Goal: Task Accomplishment & Management: Manage account settings

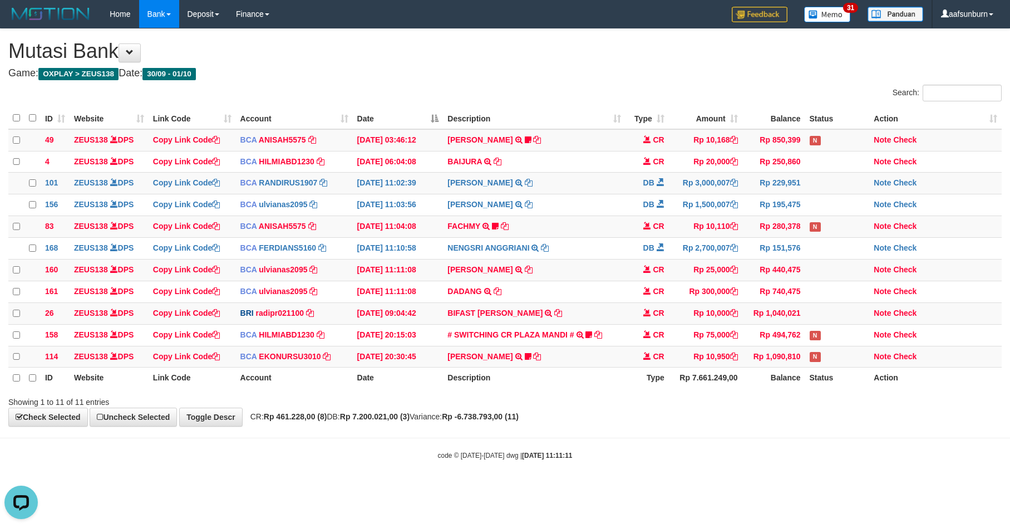
click at [718, 421] on div "**********" at bounding box center [505, 227] width 1010 height 397
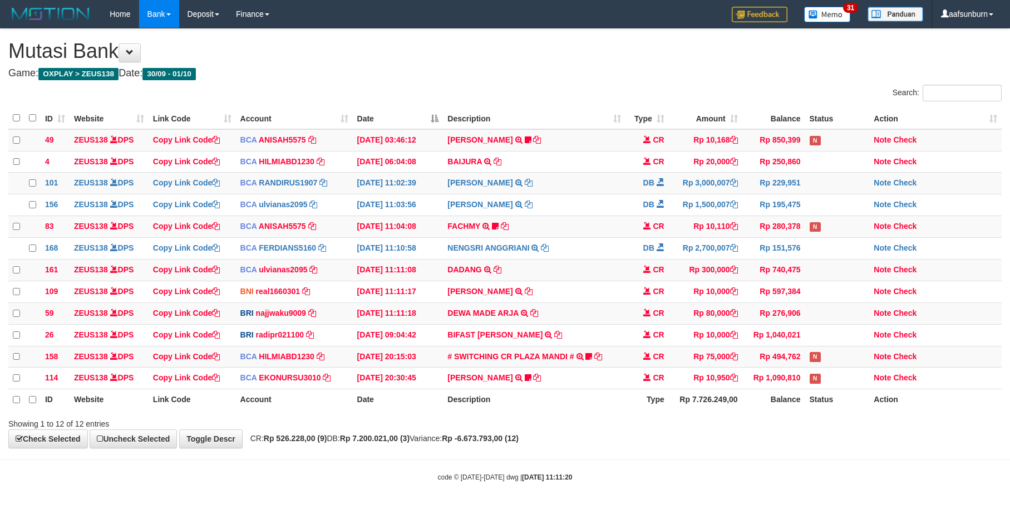
click at [650, 407] on th "Type" at bounding box center [647, 399] width 43 height 21
click at [633, 346] on td "CR" at bounding box center [647, 335] width 43 height 22
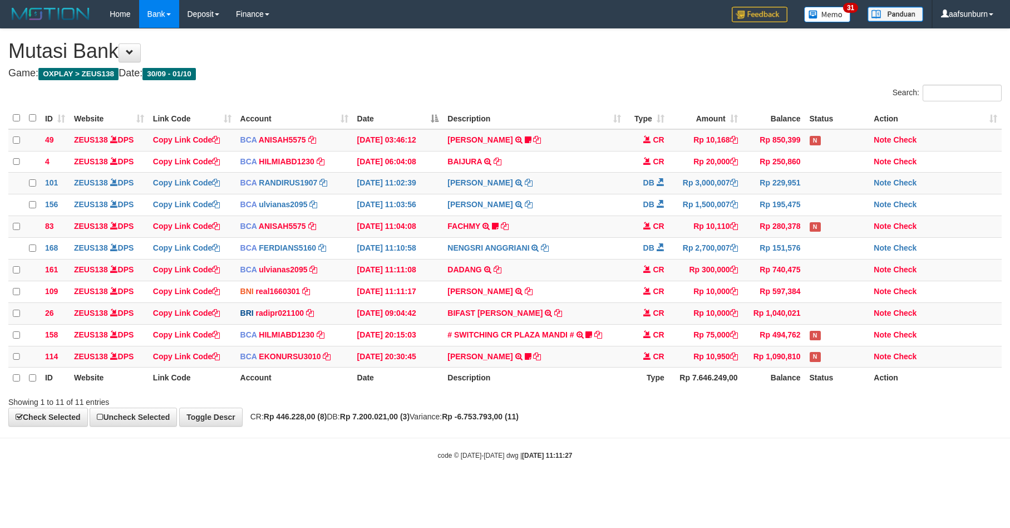
click at [633, 346] on td "CR" at bounding box center [647, 335] width 43 height 22
click at [665, 388] on th "Type" at bounding box center [647, 377] width 43 height 21
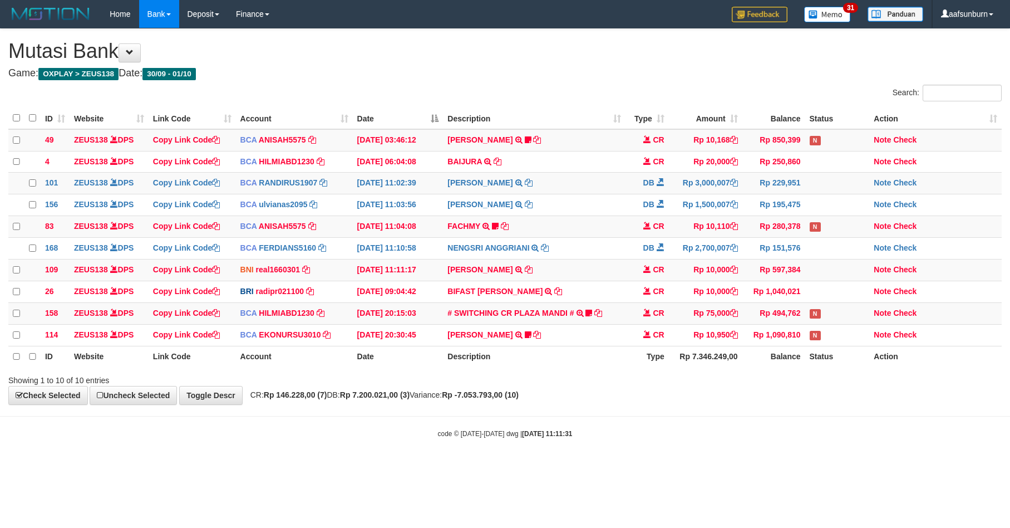
click at [678, 367] on th "Rp 7.346.249,00" at bounding box center [705, 356] width 73 height 21
click at [662, 371] on div "ID Website Link Code Account Date Description Type Amount Balance Status Action…" at bounding box center [505, 237] width 1010 height 267
click at [655, 371] on div "ID Website Link Code Account Date Description Type Amount Balance Status Action…" at bounding box center [505, 237] width 1010 height 267
click at [701, 384] on div "Showing 1 to 10 of 10 entries" at bounding box center [505, 378] width 1010 height 16
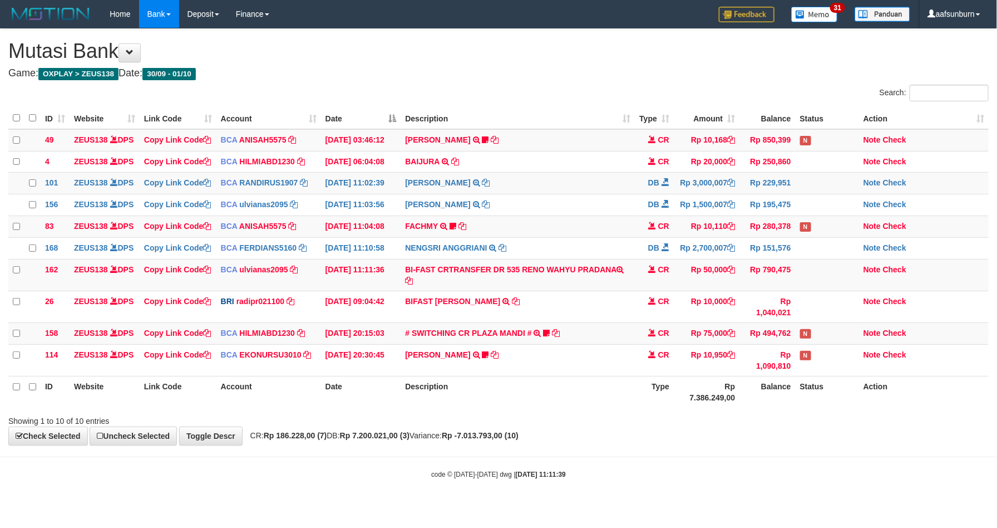
click at [701, 322] on td "Rp 10,000" at bounding box center [707, 307] width 66 height 32
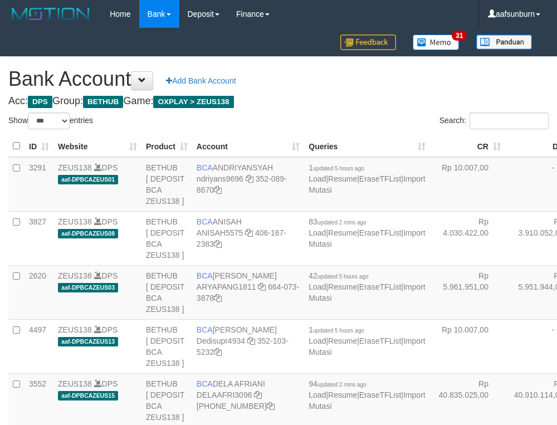
select select "***"
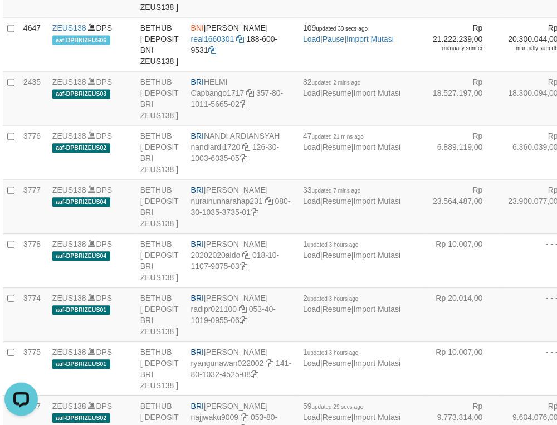
drag, startPoint x: 439, startPoint y: 196, endPoint x: 255, endPoint y: 219, distance: 185.1
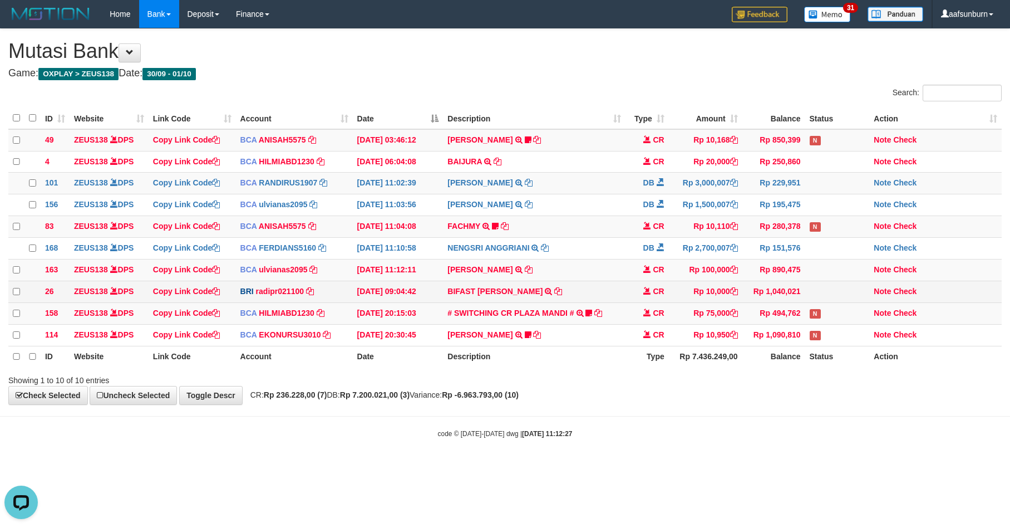
click at [682, 291] on td "Rp 10,000" at bounding box center [705, 292] width 73 height 22
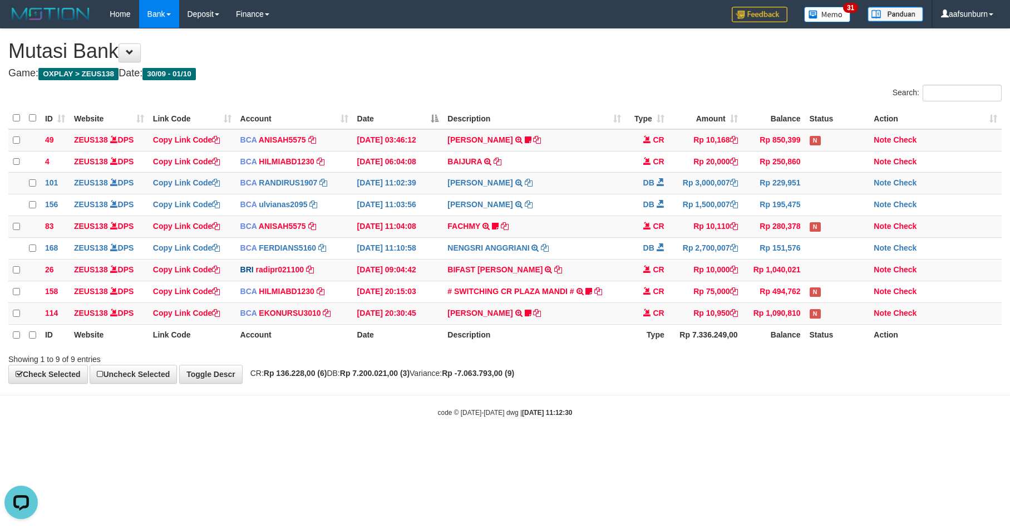
click at [547, 365] on div "Showing 1 to 9 of 9 entries" at bounding box center [505, 357] width 1010 height 16
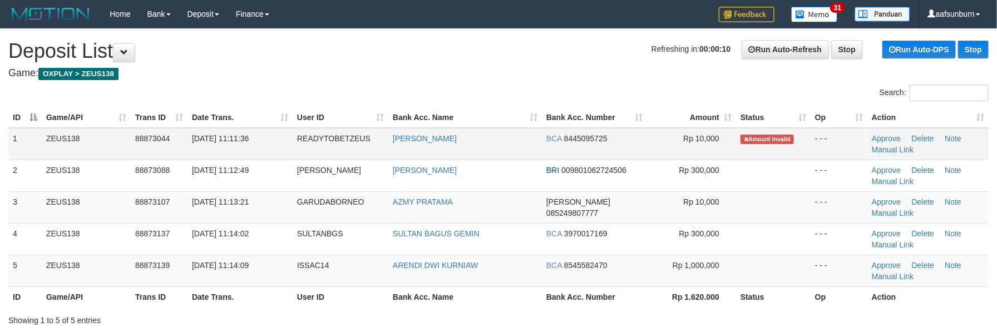
click at [488, 147] on td "[PERSON_NAME]" at bounding box center [465, 144] width 154 height 32
copy tr "[PERSON_NAME]"
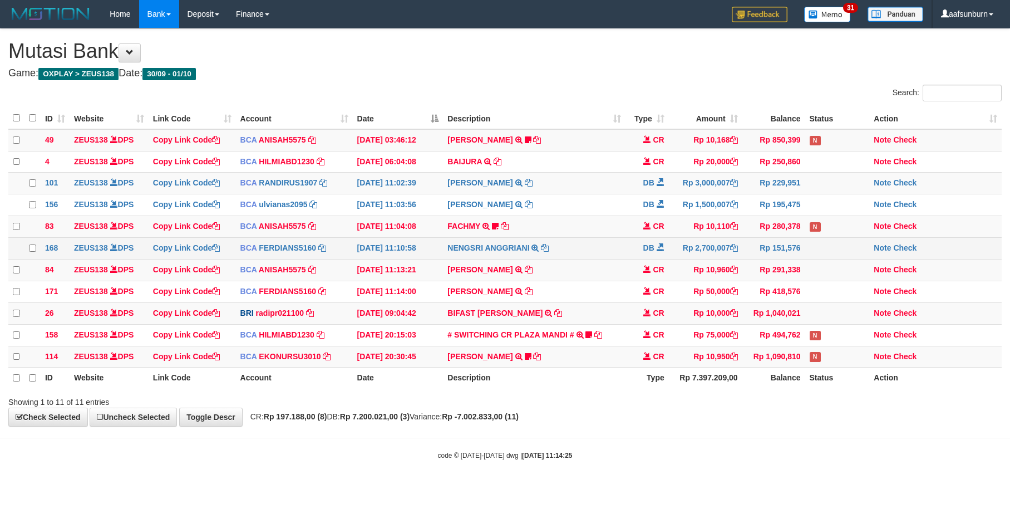
click at [623, 245] on td "NENGSRI ANGGRIANI TRSF E-BANKING DB 0110/FTSCY/WS95031 2700007.00NENGSRI ANGGRI…" at bounding box center [534, 249] width 182 height 22
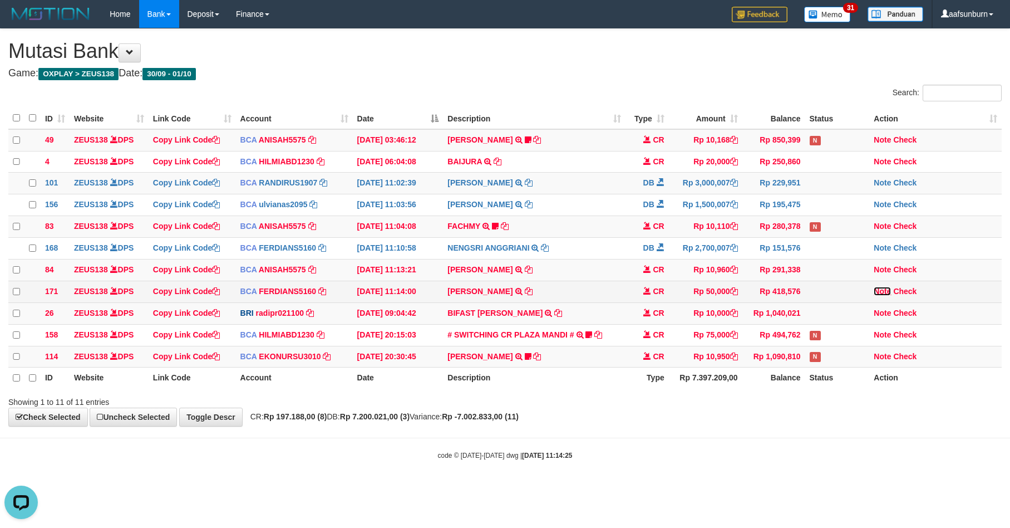
click at [877, 296] on link "Note" at bounding box center [882, 291] width 17 height 9
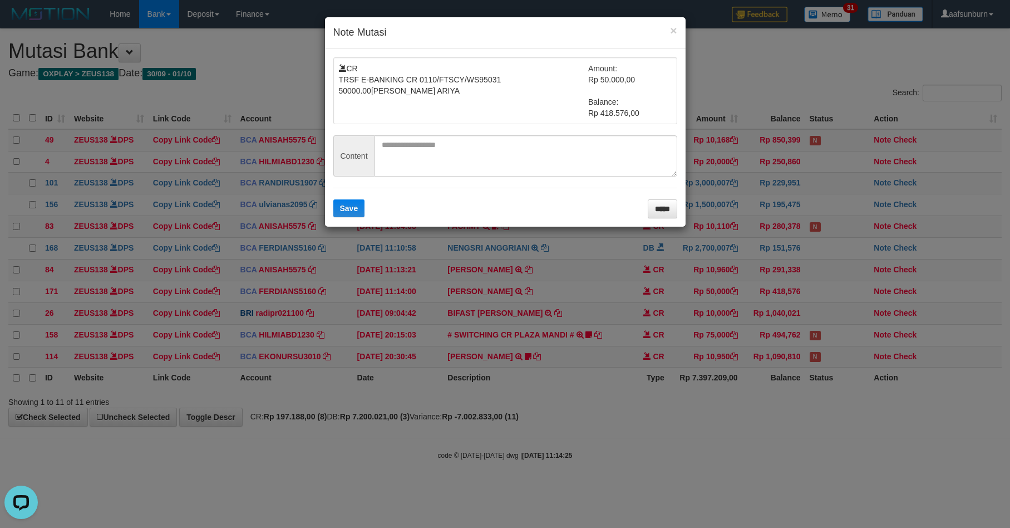
click at [484, 134] on form "CR TRSF E-BANKING CR 0110/FTSCY/WS95031 50000.00DONNY ARIYA Amount: Rp 50.000,0…" at bounding box center [505, 137] width 344 height 161
drag, startPoint x: 411, startPoint y: 164, endPoint x: 351, endPoint y: 207, distance: 73.4
click at [404, 169] on textarea at bounding box center [526, 155] width 303 height 41
paste textarea "**********"
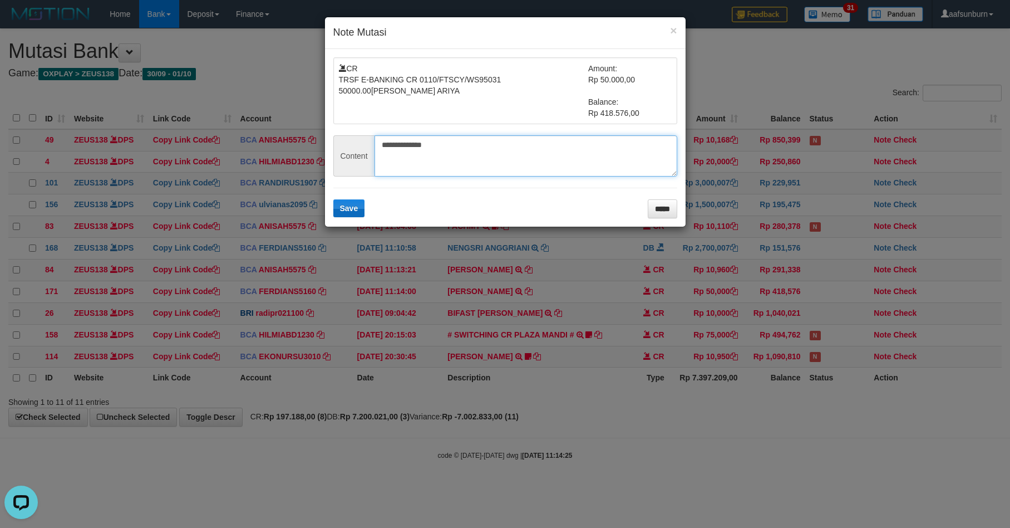
type textarea "**********"
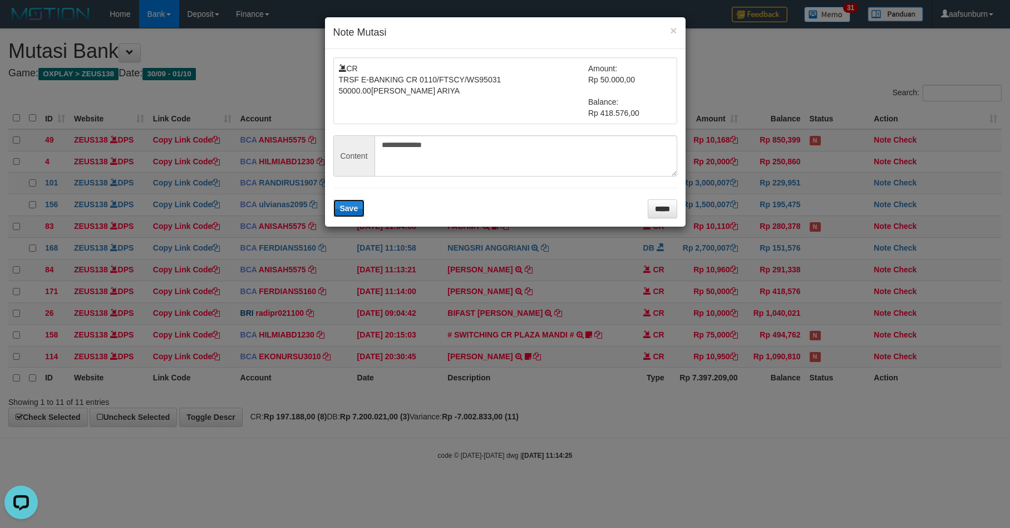
click at [351, 208] on span "Save" at bounding box center [349, 208] width 18 height 9
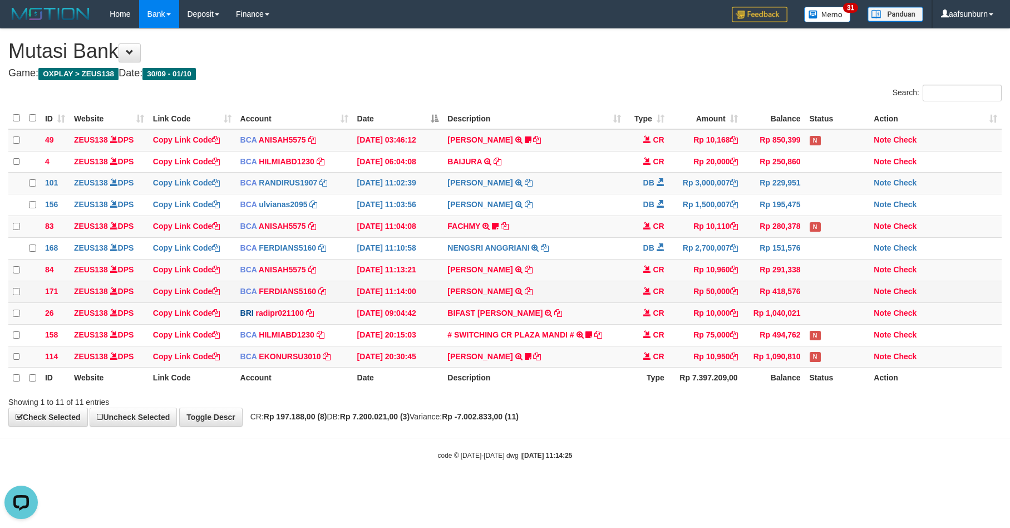
drag, startPoint x: 725, startPoint y: 301, endPoint x: 810, endPoint y: 297, distance: 85.2
click at [740, 301] on td "Rp 50,000" at bounding box center [705, 292] width 73 height 22
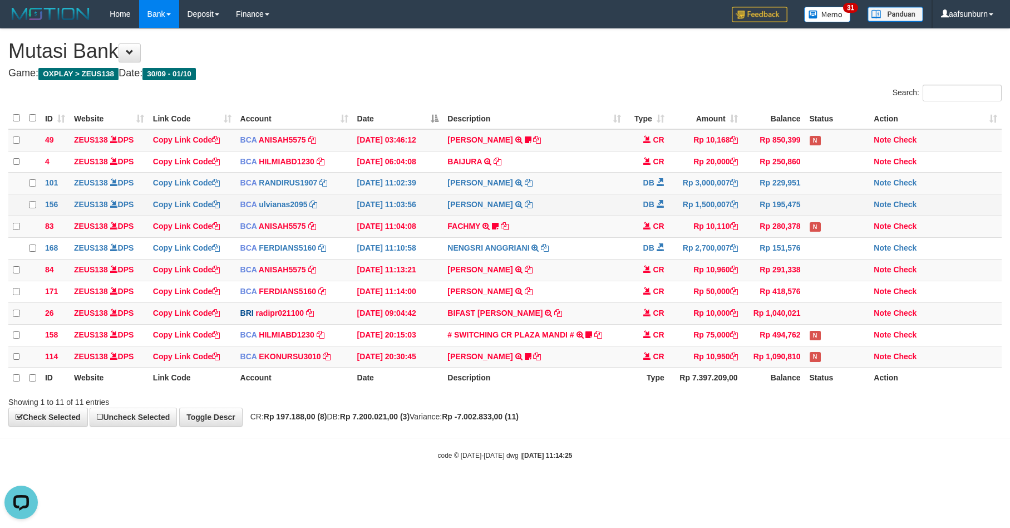
drag, startPoint x: 719, startPoint y: 207, endPoint x: 760, endPoint y: 223, distance: 44.0
click at [719, 208] on td "Rp 1,500,007" at bounding box center [705, 205] width 73 height 22
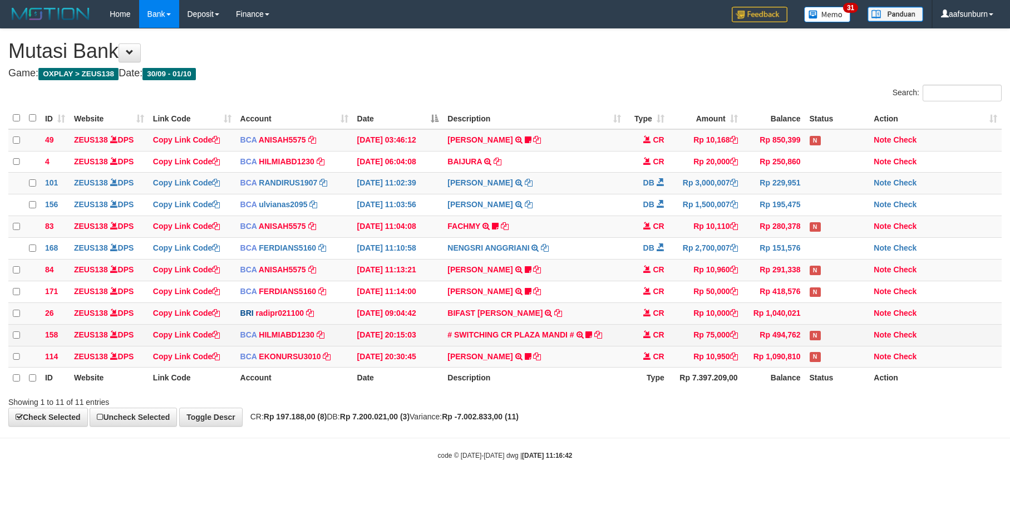
click at [655, 339] on span "CR" at bounding box center [658, 334] width 11 height 9
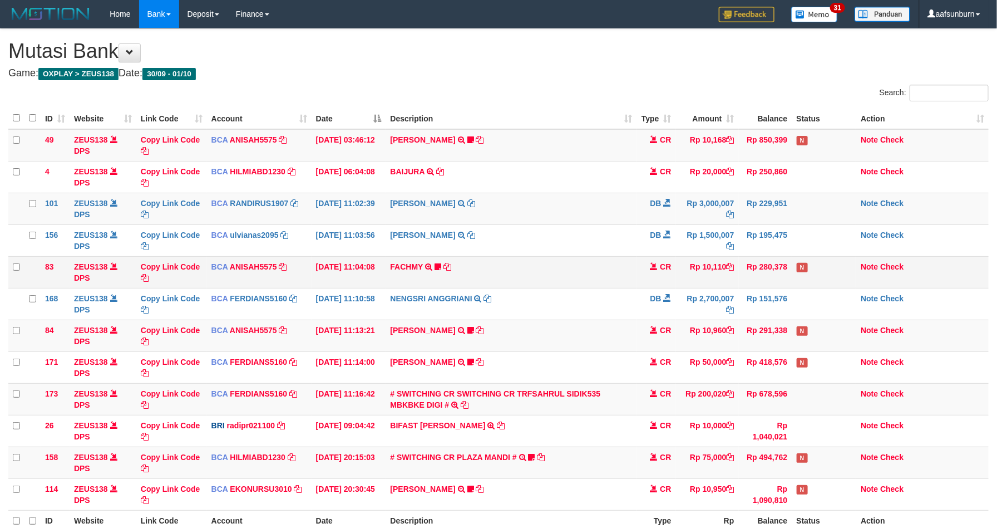
click at [602, 278] on td "FACHMY TRSF E-BANKING CR 0110/FTSCY/WS95031 10110.00FACHMY Famfam138" at bounding box center [511, 272] width 251 height 32
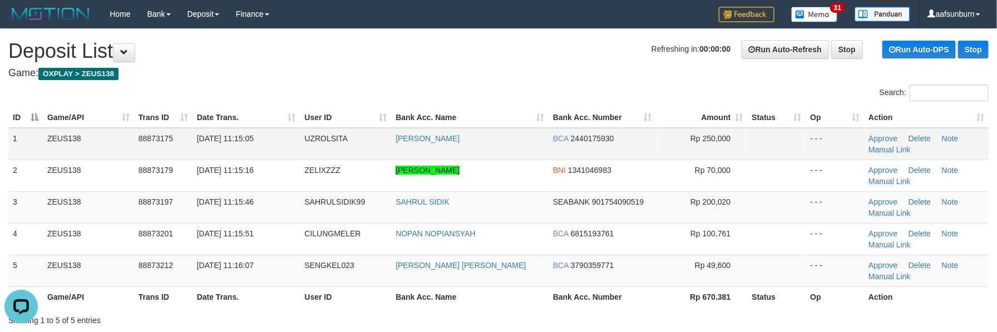
drag, startPoint x: 759, startPoint y: 144, endPoint x: 745, endPoint y: 131, distance: 18.9
click at [758, 144] on td at bounding box center [777, 144] width 58 height 32
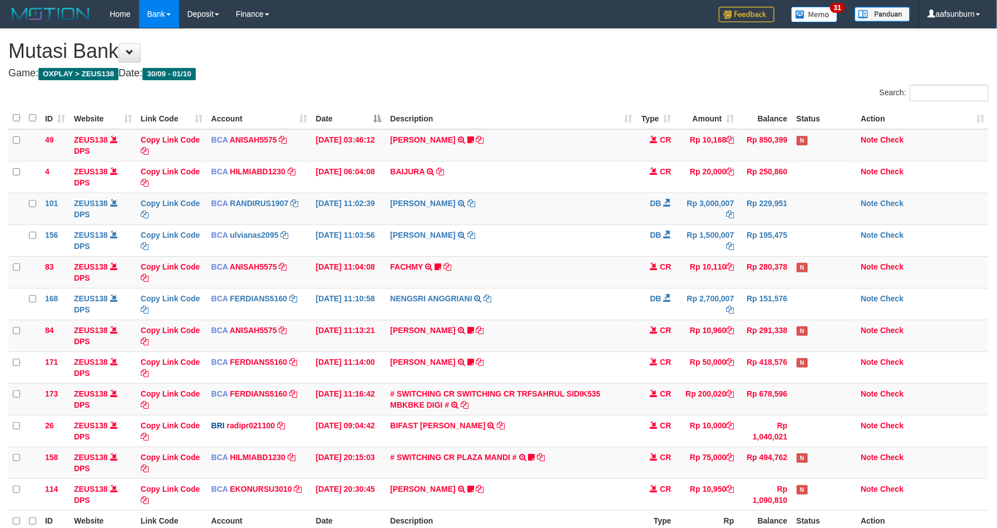
click at [600, 276] on td "FACHMY TRSF E-BANKING CR 0110/FTSCY/WS95031 10110.00FACHMY Famfam138" at bounding box center [511, 272] width 251 height 32
click at [611, 272] on td "FACHMY TRSF E-BANKING CR 0110/FTSCY/WS95031 10110.00FACHMY Famfam138" at bounding box center [511, 272] width 251 height 32
click at [543, 396] on link "# SWITCHING CR SWITCHING CR TRFSAHRUL SIDIK535 MBKBKE DIGI #" at bounding box center [496, 399] width 210 height 20
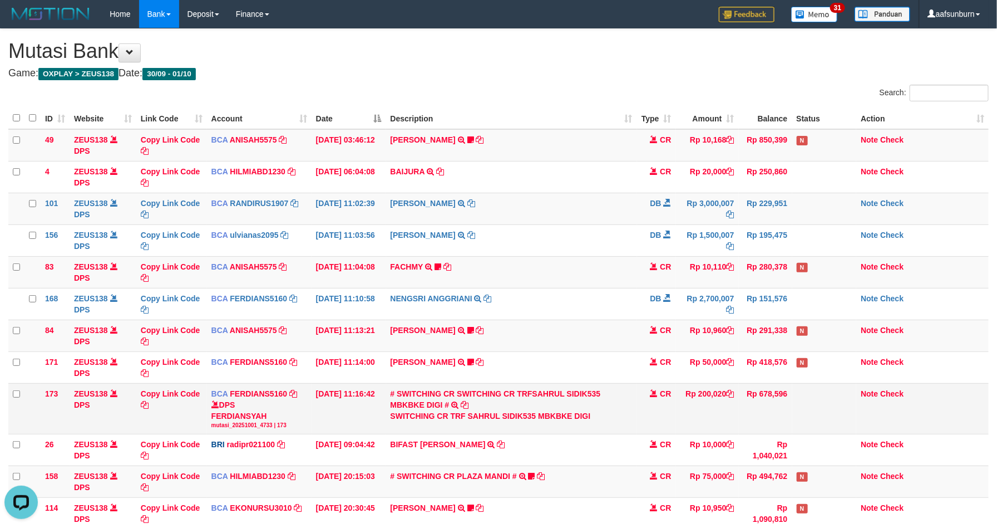
click at [479, 421] on div "SWITCHING CR TRF SAHRUL SIDIK535 MBKBKE DIGI" at bounding box center [512, 415] width 242 height 11
drag, startPoint x: 479, startPoint y: 421, endPoint x: 506, endPoint y: 418, distance: 26.9
click at [506, 418] on div "SWITCHING CR TRF SAHRUL SIDIK535 MBKBKE DIGI" at bounding box center [512, 415] width 242 height 11
click at [471, 421] on div "SWITCHING CR TRF SAHRUL SIDIK535 MBKBKE DIGI" at bounding box center [512, 415] width 242 height 11
click at [468, 421] on div "SWITCHING CR TRF SAHRUL SIDIK535 MBKBKE DIGI" at bounding box center [512, 415] width 242 height 11
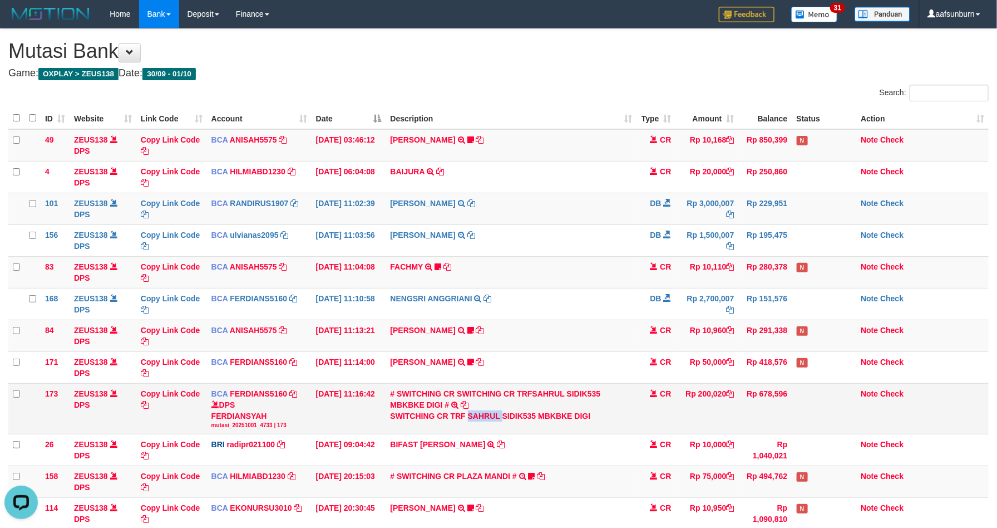
click at [468, 421] on div "SWITCHING CR TRF SAHRUL SIDIK535 MBKBKE DIGI" at bounding box center [512, 415] width 242 height 11
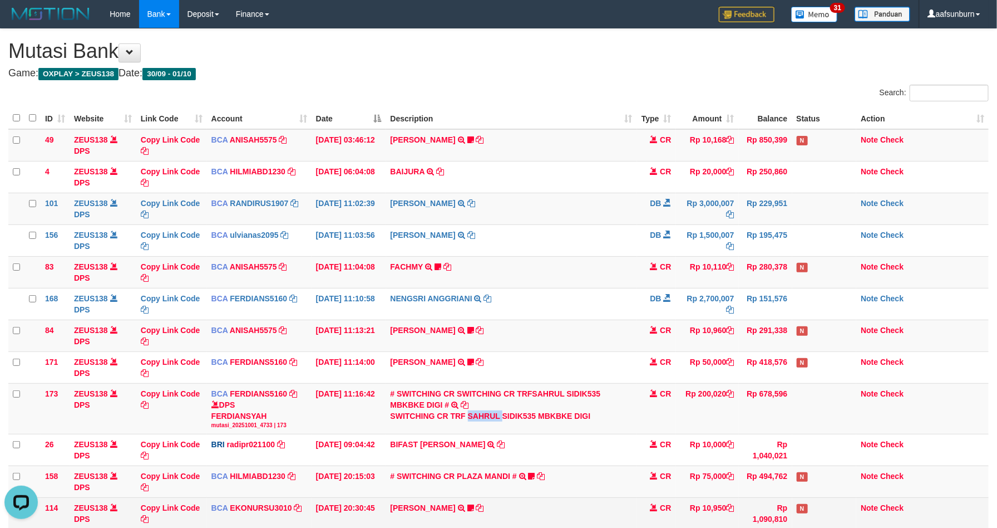
copy div "SAHRUL"
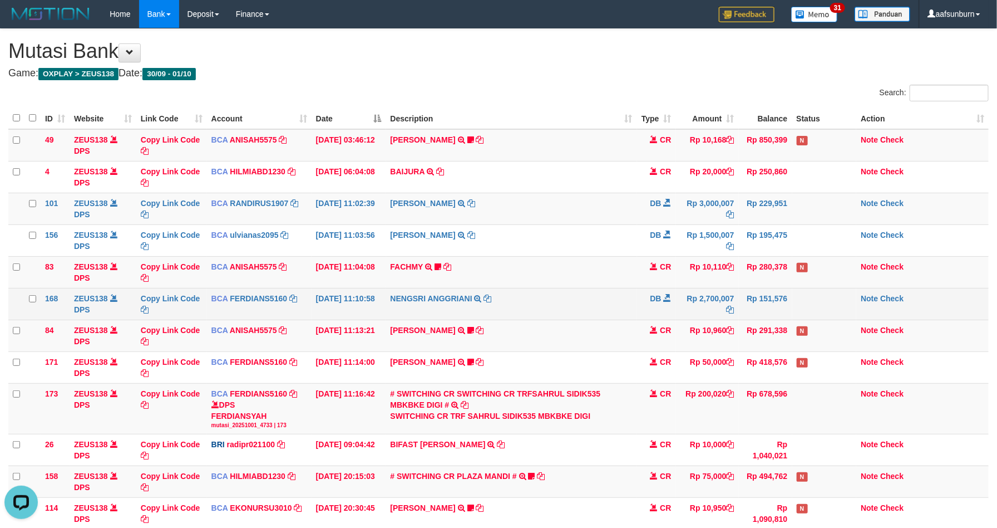
click at [606, 316] on td "NENGSRI ANGGRIANI TRSF E-BANKING DB 0110/FTSCY/WS95031 2700007.00NENGSRI ANGGRI…" at bounding box center [511, 304] width 251 height 32
click at [615, 301] on td "NENGSRI ANGGRIANI TRSF E-BANKING DB 0110/FTSCY/WS95031 2700007.00NENGSRI ANGGRI…" at bounding box center [511, 304] width 251 height 32
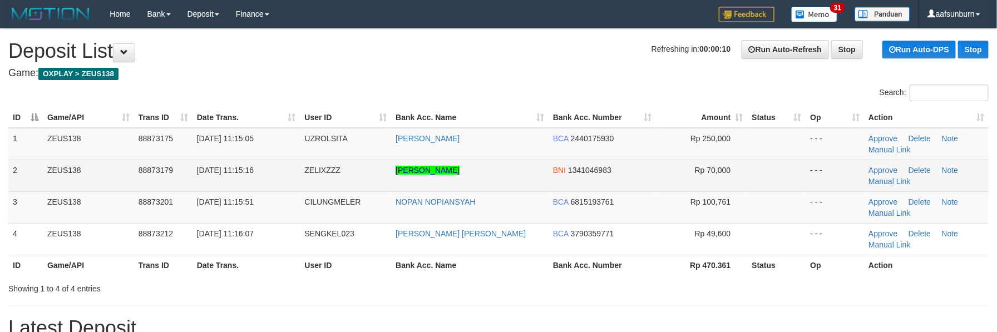
click at [753, 160] on td at bounding box center [776, 176] width 58 height 32
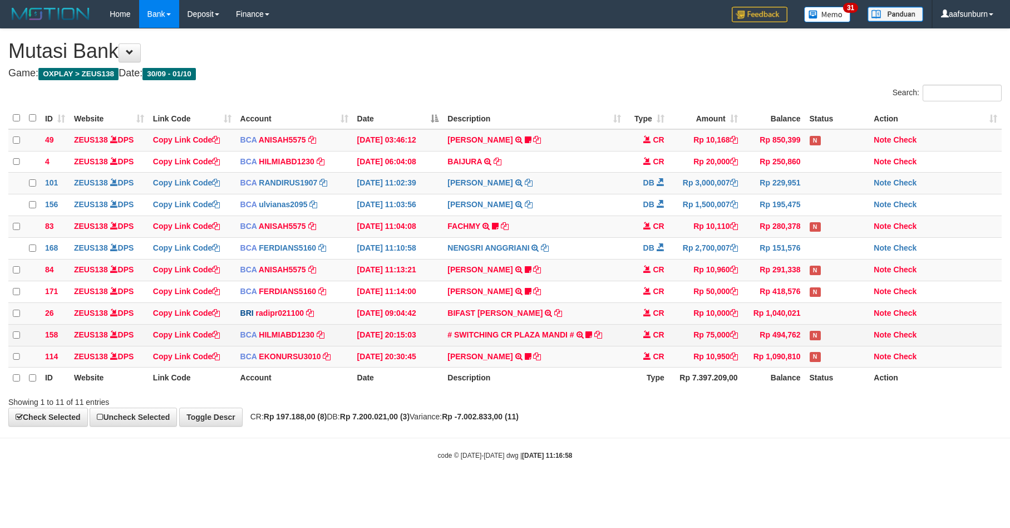
click at [605, 337] on td "# SWITCHING CR PLAZA MANDI # SWITCHING CR TRF TUPARDI 008 PLAZA MANDI 185000420…" at bounding box center [534, 335] width 182 height 22
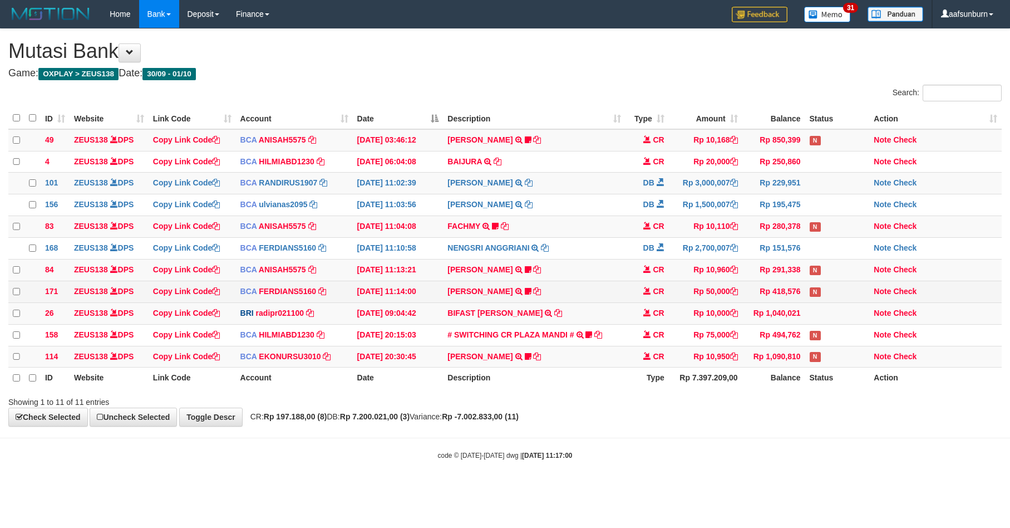
drag, startPoint x: 614, startPoint y: 297, endPoint x: 680, endPoint y: 303, distance: 65.4
click at [620, 297] on td "DONNY ARIYA TRSF E-BANKING CR 0110/FTSCY/WS95031 50000.00DONNY ARIYA readytobet…" at bounding box center [534, 292] width 182 height 22
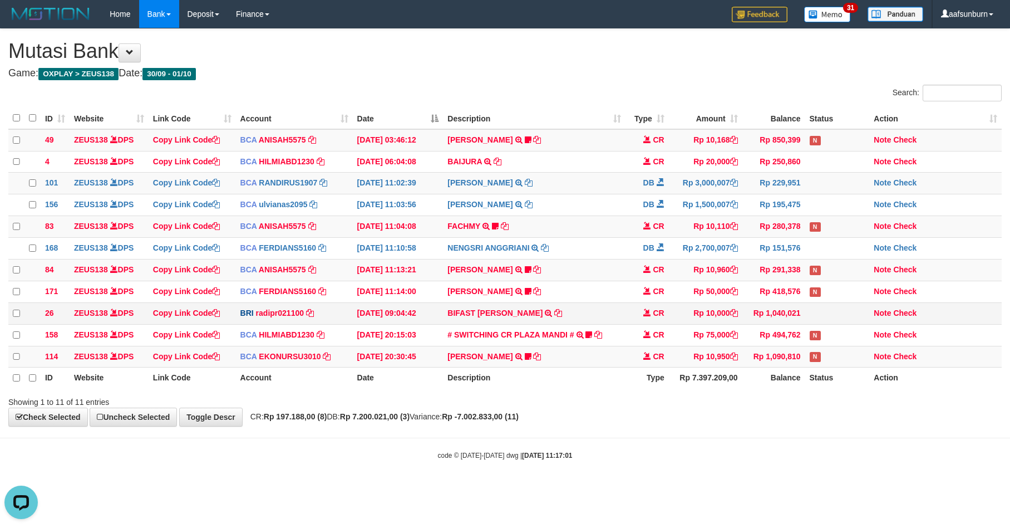
click at [655, 317] on span "CR" at bounding box center [658, 312] width 11 height 9
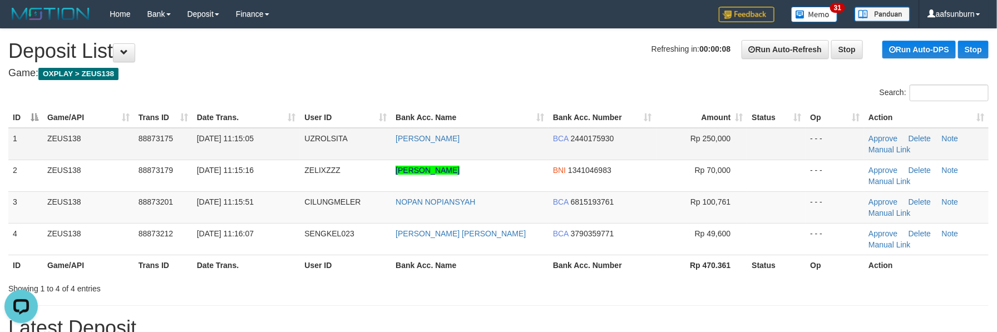
drag, startPoint x: 775, startPoint y: 154, endPoint x: 781, endPoint y: 154, distance: 6.1
click at [781, 157] on td at bounding box center [776, 144] width 58 height 32
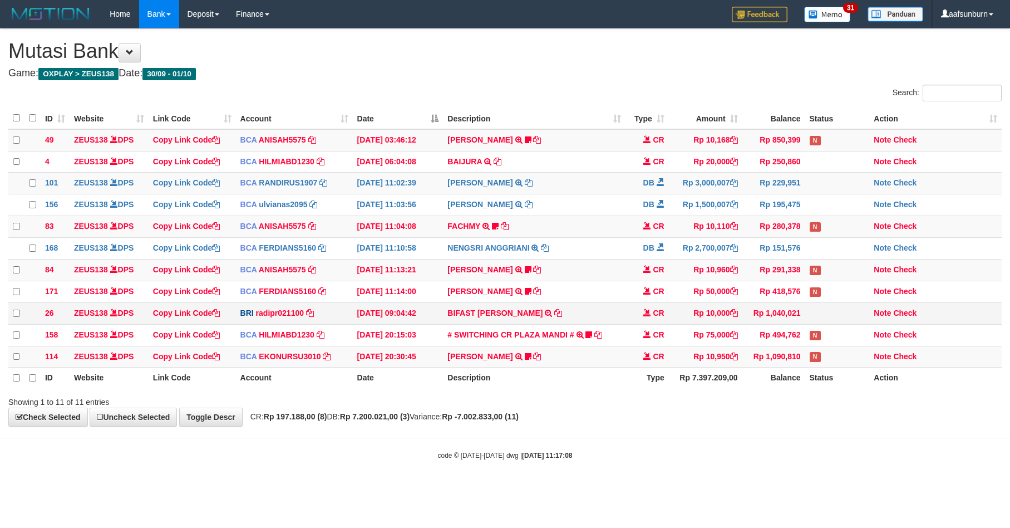
click at [676, 324] on td "Rp 10,000" at bounding box center [705, 313] width 73 height 22
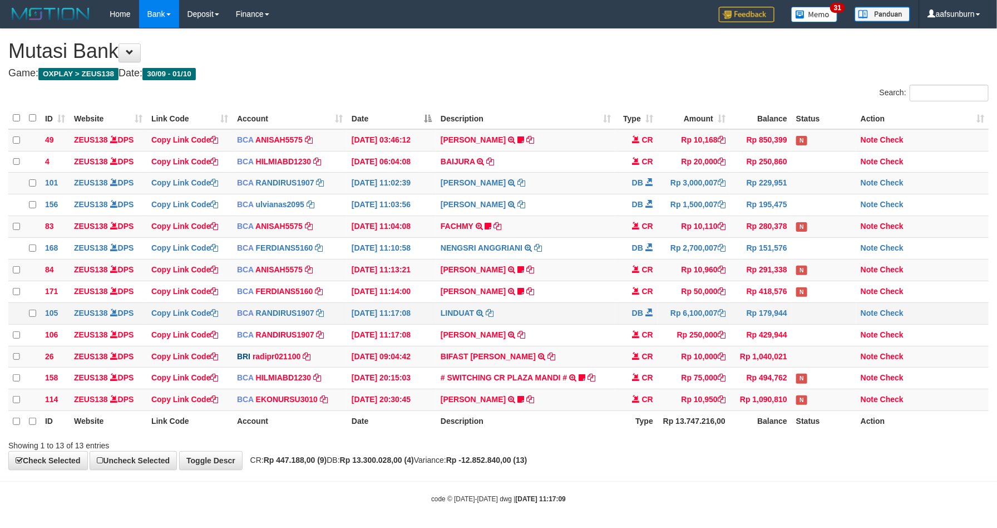
drag, startPoint x: 0, startPoint y: 0, endPoint x: 675, endPoint y: 326, distance: 749.5
click at [675, 324] on td "Rp 6,100,007" at bounding box center [694, 313] width 72 height 22
click at [603, 342] on td "ALEX CHANDRA TRSF E-BANKING CR 0110/FTSCY/WS95031 250000.00ALEX CHANDRA" at bounding box center [525, 335] width 179 height 22
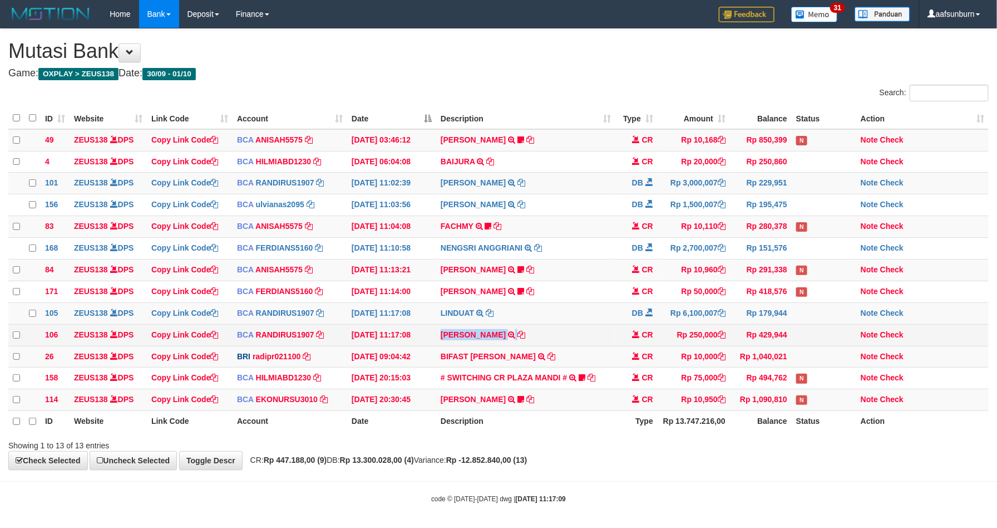
click at [603, 342] on td "ALEX CHANDRA TRSF E-BANKING CR 0110/FTSCY/WS95031 250000.00ALEX CHANDRA" at bounding box center [525, 335] width 179 height 22
copy tr "ALEX CHANDRA TRSF E-BANKING CR 0110/FTSCY/WS95031 250000.00ALEX CHANDRA"
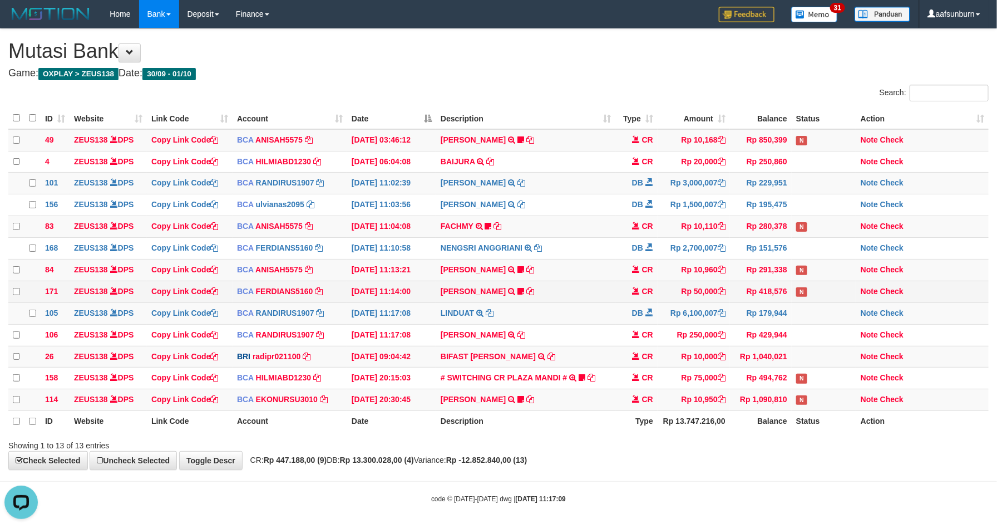
click at [612, 291] on td "DONNY ARIYA TRSF E-BANKING CR 0110/FTSCY/WS95031 50000.00DONNY ARIYA readytobet…" at bounding box center [525, 292] width 179 height 22
click at [804, 319] on td at bounding box center [824, 313] width 65 height 22
click at [802, 317] on td at bounding box center [824, 313] width 65 height 22
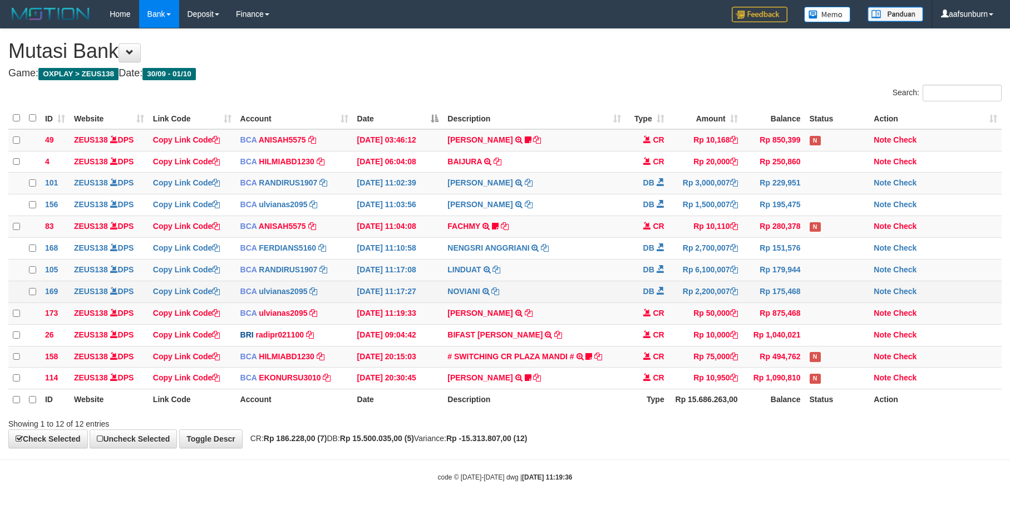
drag, startPoint x: 582, startPoint y: 304, endPoint x: 599, endPoint y: 302, distance: 17.9
click at [583, 302] on td "NOVIANI TRSF E-BANKING DB 0110/FTSCY/WS95031 2200007.00NOVIANI" at bounding box center [534, 292] width 182 height 22
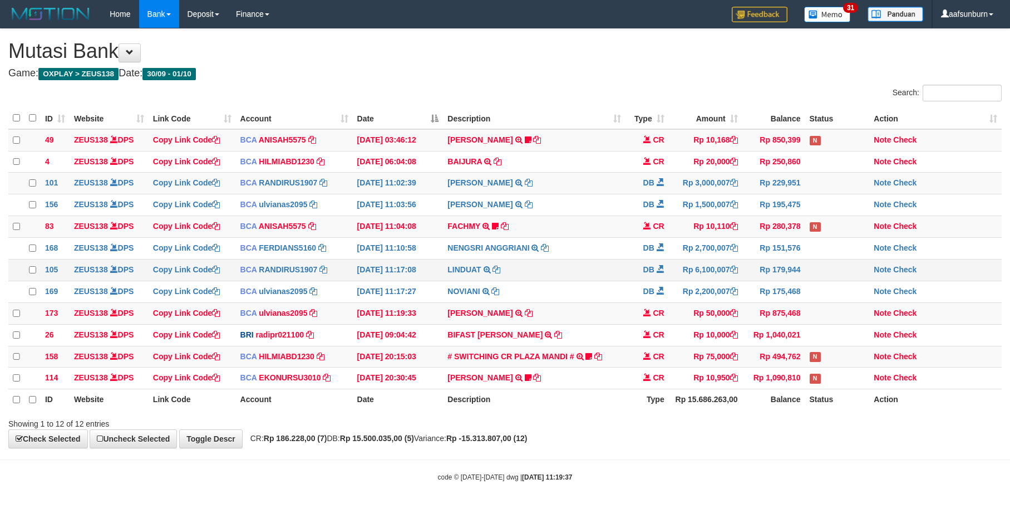
drag, startPoint x: 564, startPoint y: 286, endPoint x: 931, endPoint y: 346, distance: 371.1
click at [569, 281] on td "LINDUAT TRSF E-BANKING DB 0110/FTSCY/WS95031 6100007.00LINDUAT" at bounding box center [534, 270] width 182 height 22
click at [671, 314] on td "Rp 50,000" at bounding box center [705, 313] width 73 height 22
click at [730, 324] on td "Rp 50,000" at bounding box center [705, 313] width 73 height 22
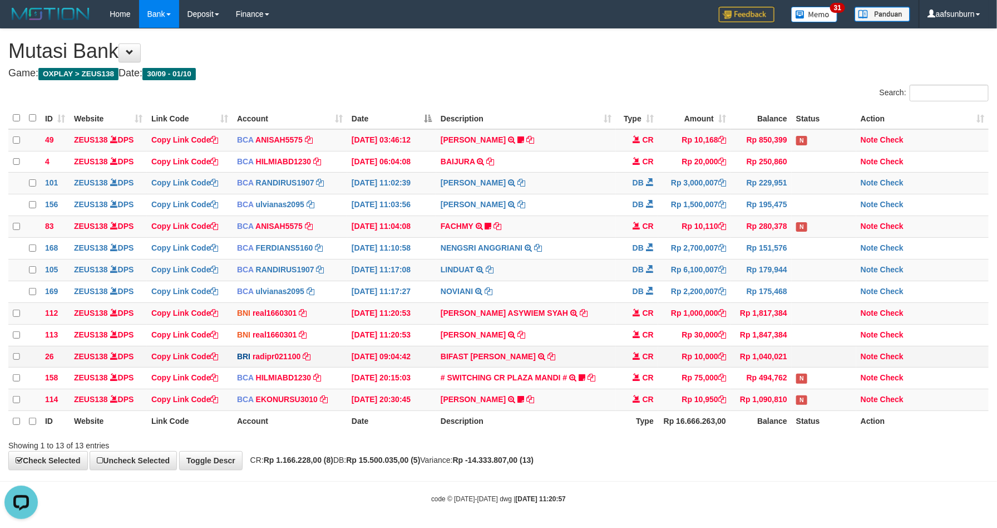
click at [691, 367] on td "Rp 10,000" at bounding box center [694, 357] width 72 height 22
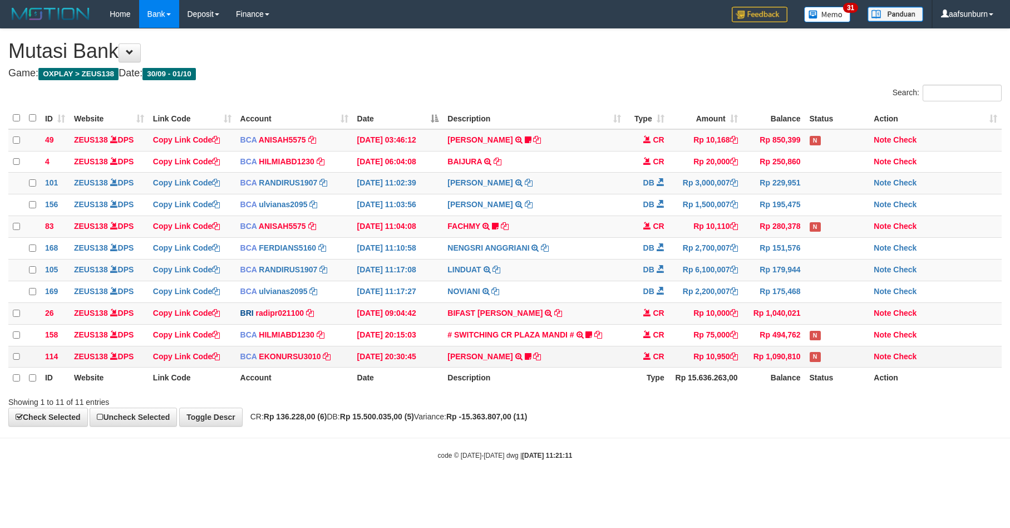
drag, startPoint x: 678, startPoint y: 356, endPoint x: 698, endPoint y: 361, distance: 21.2
click at [680, 357] on tbody "49 ZEUS138 DPS Copy Link Code BCA ANISAH5575 DPS [PERSON_NAME] mutasi_20251001_…" at bounding box center [504, 248] width 993 height 238
click at [629, 451] on body "Toggle navigation Home Bank Account List Load By Website Group [OXPLAY] ZEUS138…" at bounding box center [505, 244] width 1010 height 488
click at [742, 359] on td "Rp 1,090,810" at bounding box center [773, 357] width 63 height 22
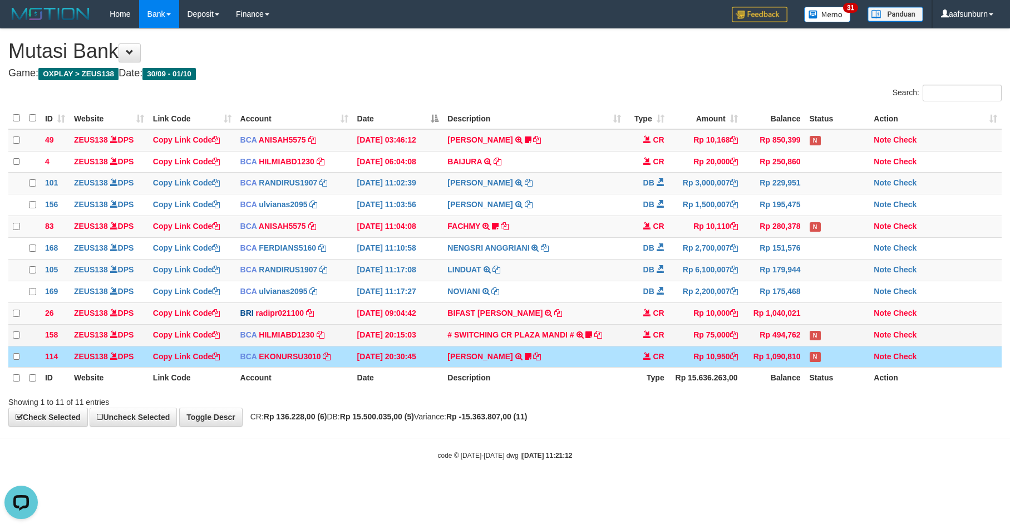
click at [813, 346] on tr "158 ZEUS138 DPS Copy Link Code BCA HILMIABD1230 DPS HILMI ABDILLAH mutasi_20250…" at bounding box center [504, 335] width 993 height 22
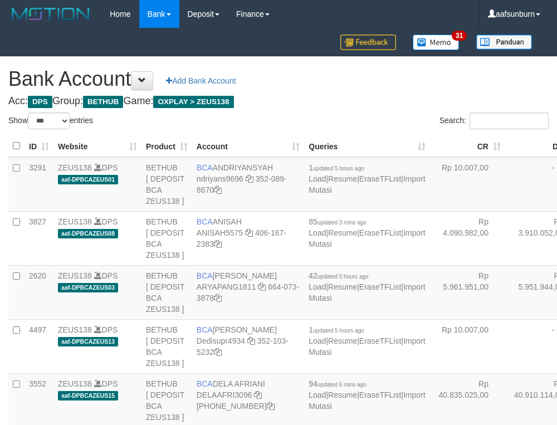
select select "***"
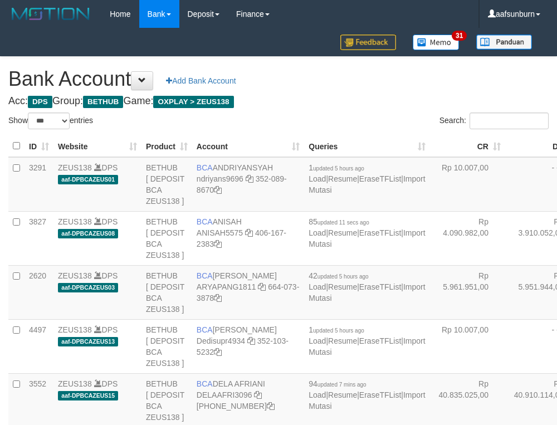
select select "***"
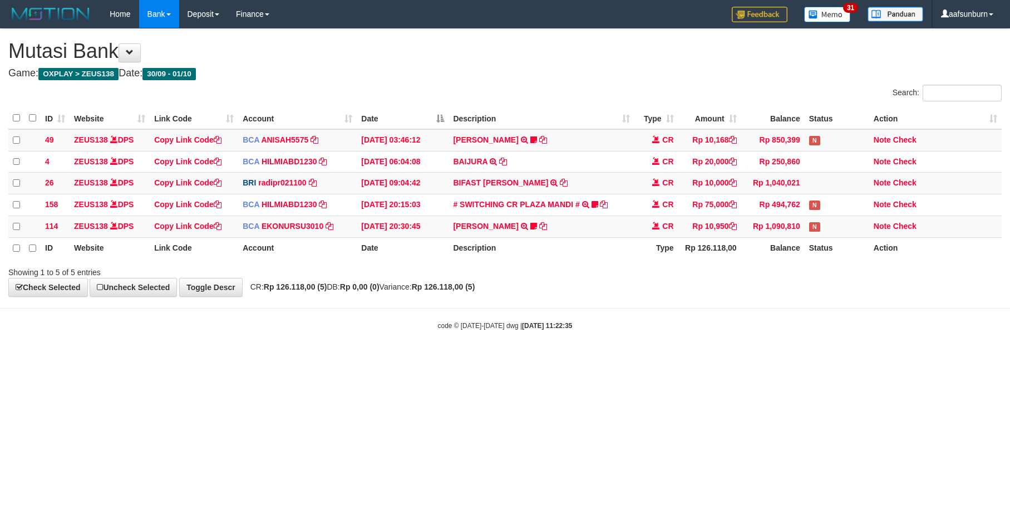
click at [665, 358] on body "Toggle navigation Home Bank Account List Load By Website Group [OXPLAY] ZEUS138…" at bounding box center [505, 179] width 1010 height 358
click at [666, 357] on body "Toggle navigation Home Bank Account List Load By Website Group [OXPLAY] ZEUS138…" at bounding box center [505, 179] width 1010 height 358
click at [746, 358] on body "Toggle navigation Home Bank Account List Load By Website Group [OXPLAY] ZEUS138…" at bounding box center [505, 179] width 1010 height 358
click at [725, 358] on html "Toggle navigation Home Bank Account List Load By Website Group [OXPLAY] ZEUS138…" at bounding box center [505, 179] width 1010 height 358
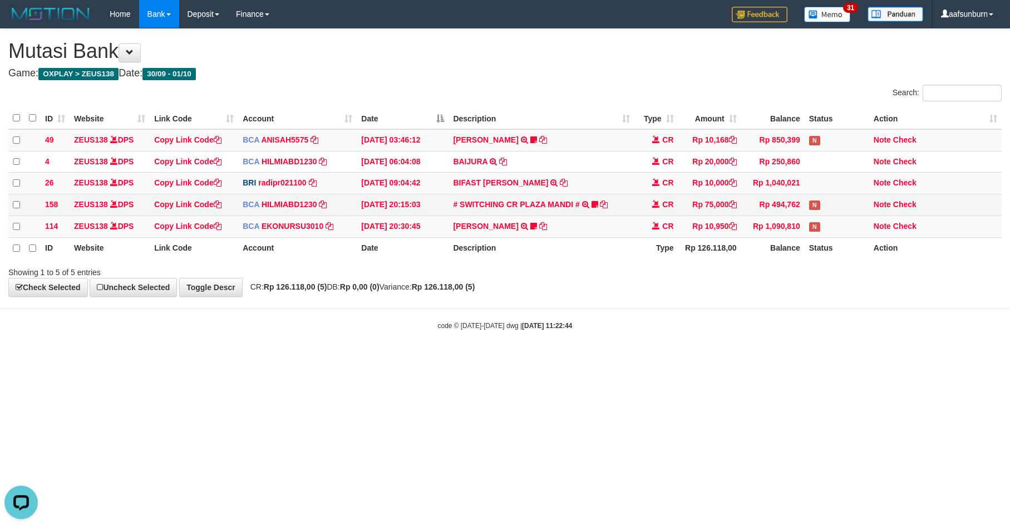
click at [610, 200] on td "# SWITCHING CR PLAZA MANDI # SWITCHING CR TRF TUPARDI 008 PLAZA MANDI 185000420…" at bounding box center [541, 205] width 185 height 22
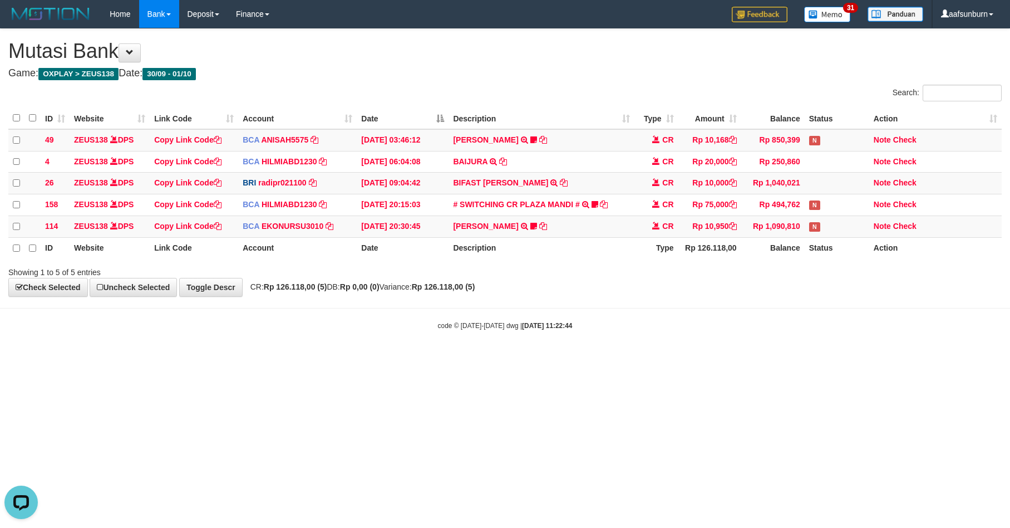
click at [680, 297] on div "**********" at bounding box center [505, 163] width 1010 height 268
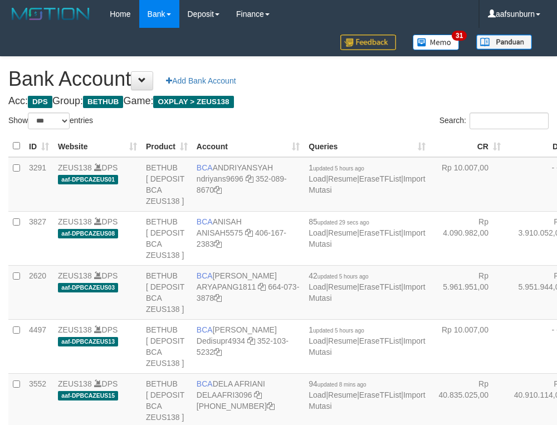
select select "***"
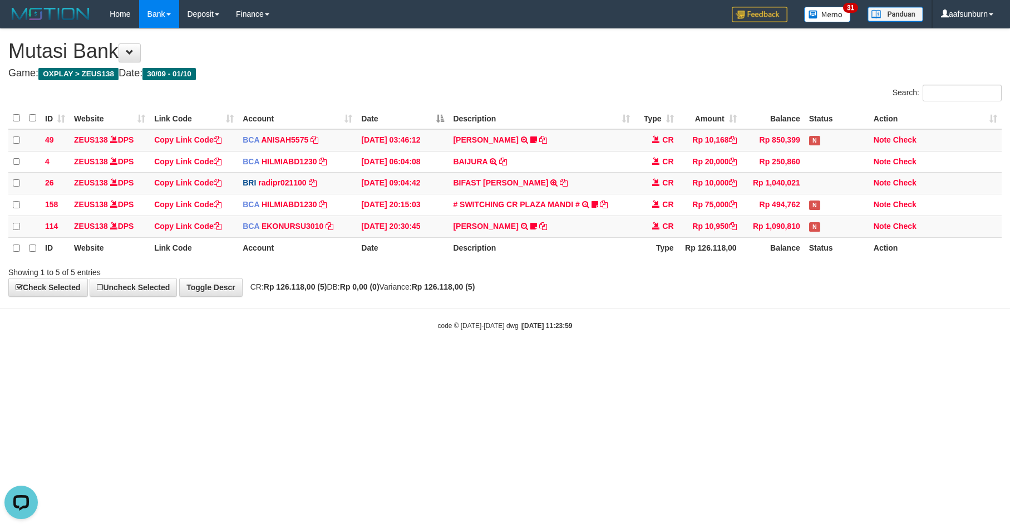
click at [599, 352] on body "Toggle navigation Home Bank Account List Load By Website Group [OXPLAY] ZEUS138…" at bounding box center [505, 179] width 1010 height 358
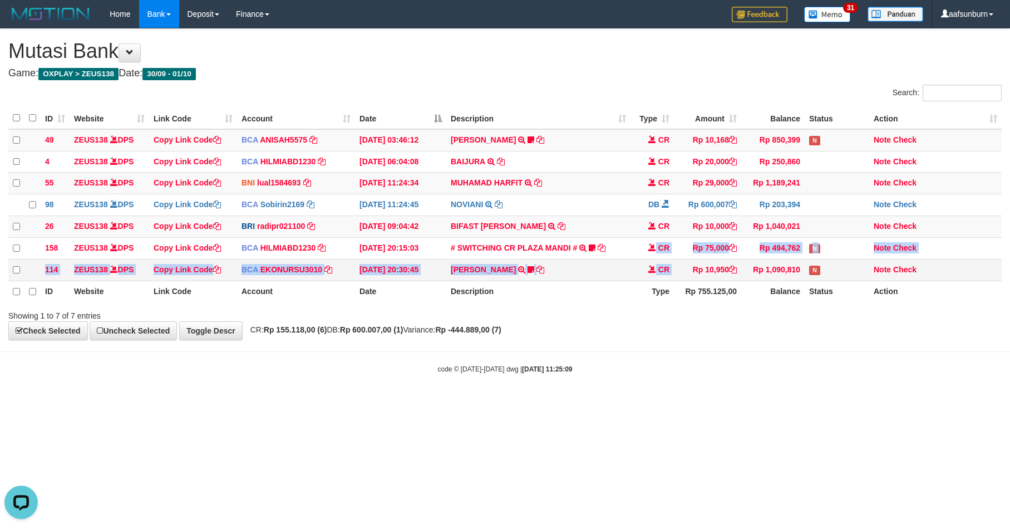
drag, startPoint x: 658, startPoint y: 269, endPoint x: 744, endPoint y: 281, distance: 86.5
click at [687, 276] on tbody "49 ZEUS138 DPS Copy Link Code BCA ANISAH5575 DPS ANISAH mutasi_20251001_3827 | …" at bounding box center [504, 205] width 993 height 152
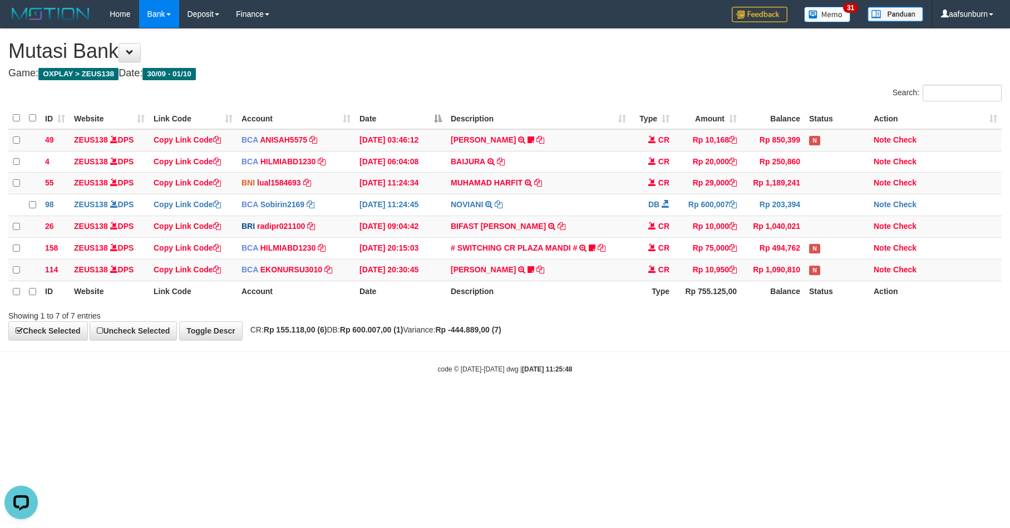
click at [708, 374] on div "code © 2012-2018 dwg | 2025/10/01 11:25:48" at bounding box center [505, 368] width 1010 height 11
drag, startPoint x: 708, startPoint y: 380, endPoint x: 716, endPoint y: 377, distance: 8.6
click at [712, 374] on div "code © 2012-2018 dwg | 2025/10/01 11:25:48" at bounding box center [505, 368] width 1010 height 11
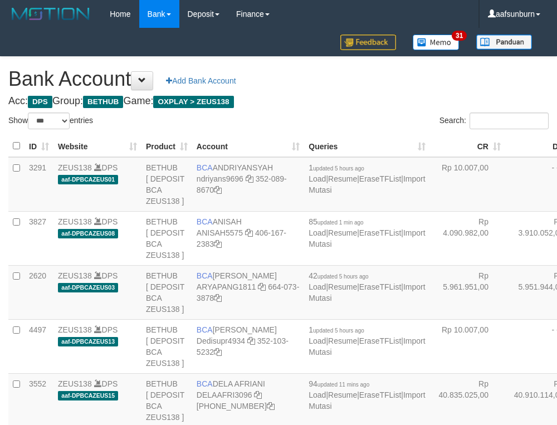
select select "***"
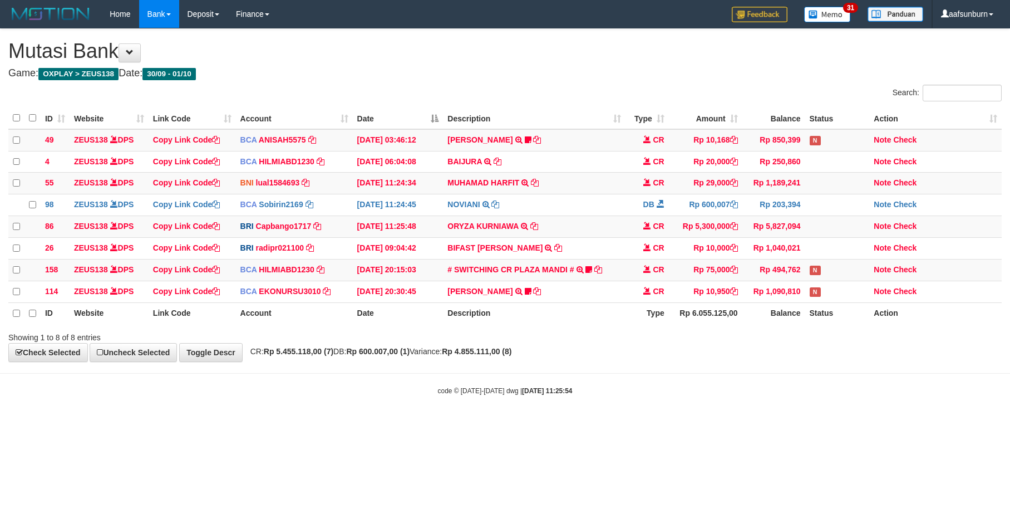
click at [725, 390] on body "Toggle navigation Home Bank Account List Load By Website Group [OXPLAY] ZEUS138…" at bounding box center [505, 212] width 1010 height 424
click at [725, 389] on body "Toggle navigation Home Bank Account List Load By Website Group [OXPLAY] ZEUS138…" at bounding box center [505, 212] width 1010 height 424
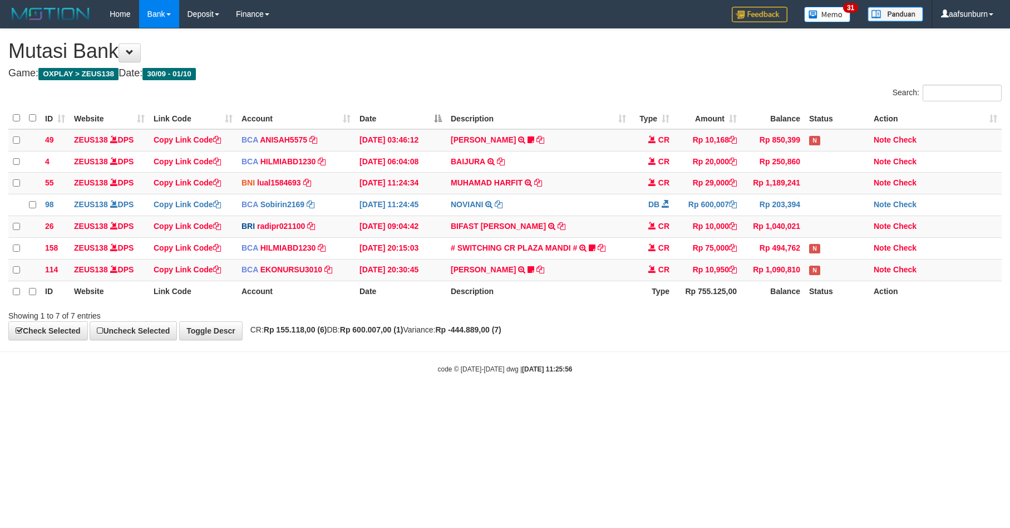
click at [717, 374] on div "code © 2012-2018 dwg | 2025/10/01 11:25:56" at bounding box center [505, 368] width 1010 height 11
click at [715, 371] on body "Toggle navigation Home Bank Account List Load By Website Group [OXPLAY] ZEUS138…" at bounding box center [505, 201] width 1010 height 402
click at [702, 370] on body "Toggle navigation Home Bank Account List Load By Website Group [OXPLAY] ZEUS138…" at bounding box center [505, 201] width 1010 height 402
click at [698, 370] on body "Toggle navigation Home Bank Account List Load By Website Group [OXPLAY] ZEUS138…" at bounding box center [505, 201] width 1010 height 402
click at [697, 370] on body "Toggle navigation Home Bank Account List Load By Website Group [OXPLAY] ZEUS138…" at bounding box center [505, 201] width 1010 height 402
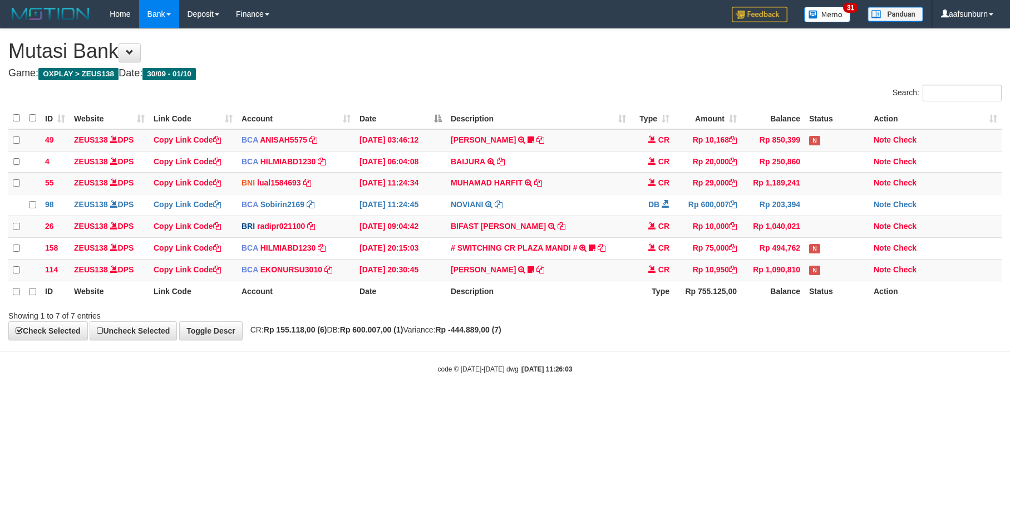
click at [693, 370] on body "Toggle navigation Home Bank Account List Load By Website Group [OXPLAY] ZEUS138…" at bounding box center [505, 201] width 1010 height 402
click at [691, 366] on body "Toggle navigation Home Bank Account List Load By Website Group [OXPLAY] ZEUS138…" at bounding box center [505, 201] width 1010 height 402
click at [690, 365] on body "Toggle navigation Home Bank Account List Load By Website Group [OXPLAY] ZEUS138…" at bounding box center [505, 201] width 1010 height 402
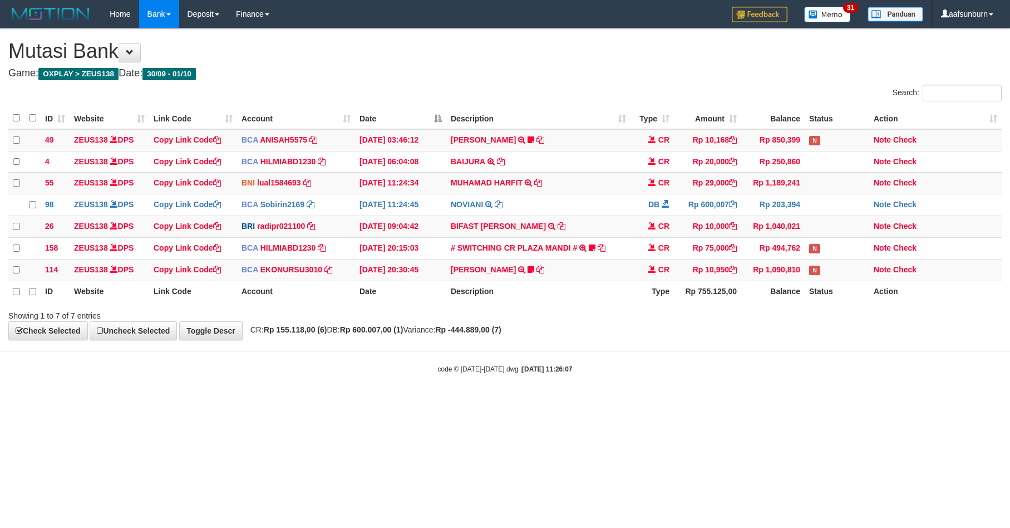
click at [690, 365] on body "Toggle navigation Home Bank Account List Load By Website Group [OXPLAY] ZEUS138…" at bounding box center [505, 201] width 1010 height 402
click at [690, 364] on body "Toggle navigation Home Bank Account List Load By Website Group [OXPLAY] ZEUS138…" at bounding box center [505, 201] width 1010 height 402
click at [688, 352] on hr at bounding box center [505, 351] width 1010 height 1
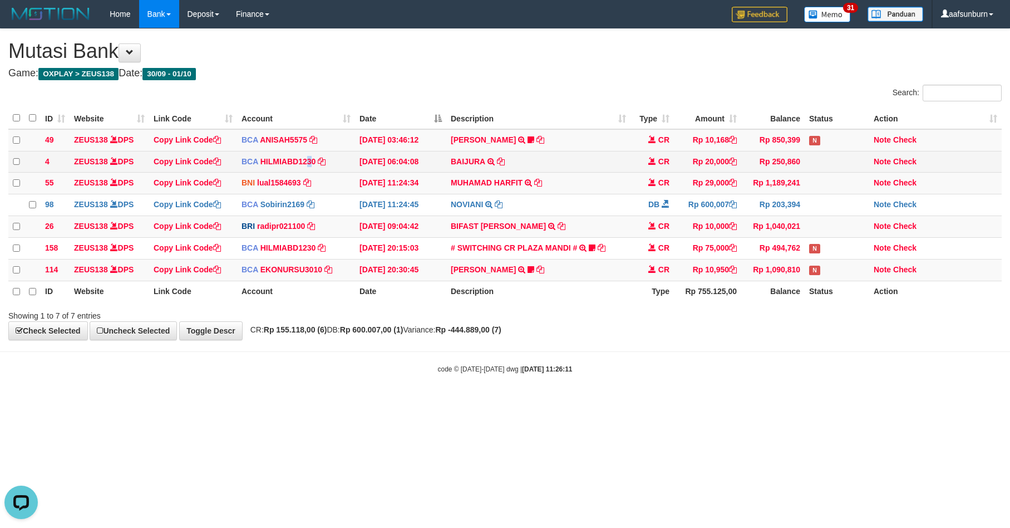
click at [309, 168] on td "BCA HILMIABD1230 DPS HILMI ABDILLAH mutasi_20251001_4766 | 4 mutasi_20251001_47…" at bounding box center [296, 162] width 118 height 22
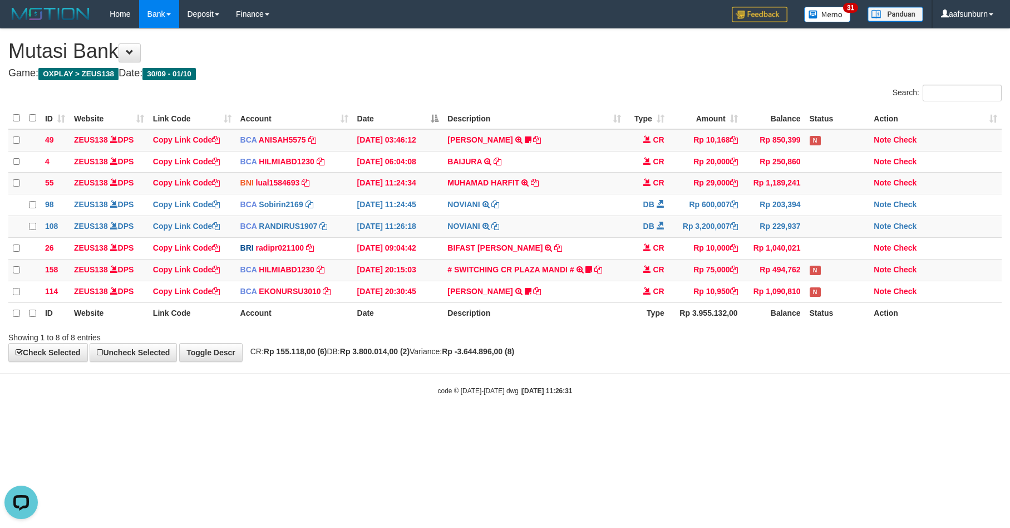
click at [725, 394] on body "Toggle navigation Home Bank Account List Load By Website Group [OXPLAY] ZEUS138…" at bounding box center [505, 212] width 1010 height 424
drag, startPoint x: 381, startPoint y: 142, endPoint x: 391, endPoint y: 144, distance: 10.8
click at [385, 144] on td "01/10/2025 03:46:12" at bounding box center [398, 140] width 91 height 22
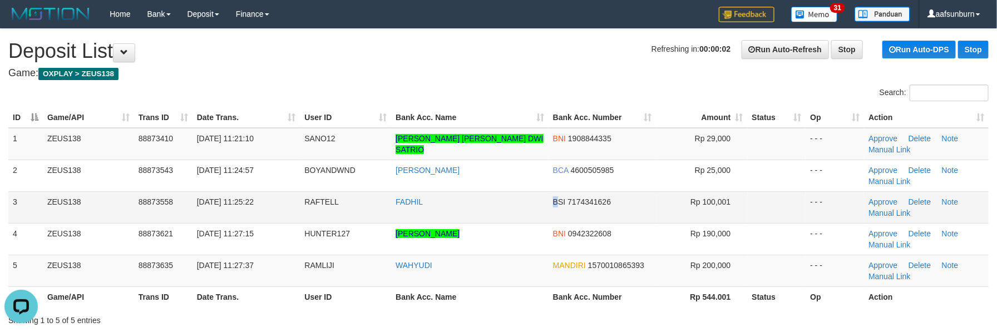
click at [557, 220] on tr "3 ZEUS138 88873558 01/10/2025 11:25:22 RAFTELL FADHIL BSI 7174341626 Rp 100,001…" at bounding box center [498, 207] width 981 height 32
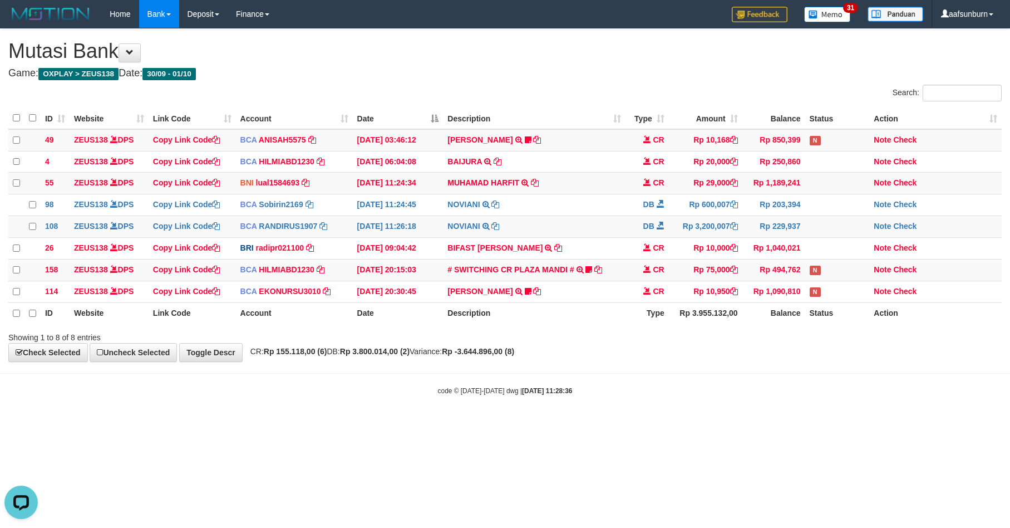
drag, startPoint x: 825, startPoint y: 403, endPoint x: 890, endPoint y: 386, distance: 67.9
click at [837, 396] on div "code © 2012-2018 dwg | 2025/10/01 11:28:36" at bounding box center [505, 390] width 1010 height 11
click at [643, 259] on td "CR" at bounding box center [647, 249] width 43 height 22
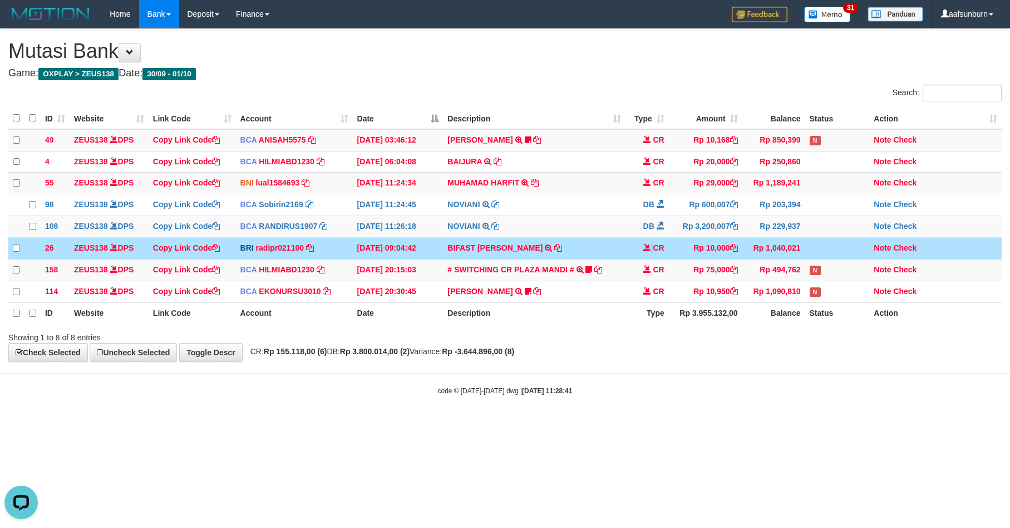
click at [643, 259] on td "CR" at bounding box center [647, 249] width 43 height 22
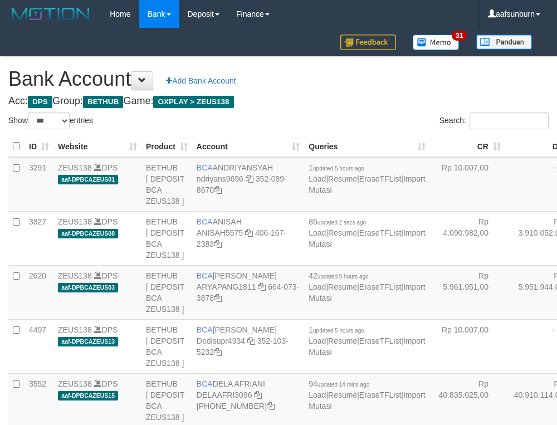
select select "***"
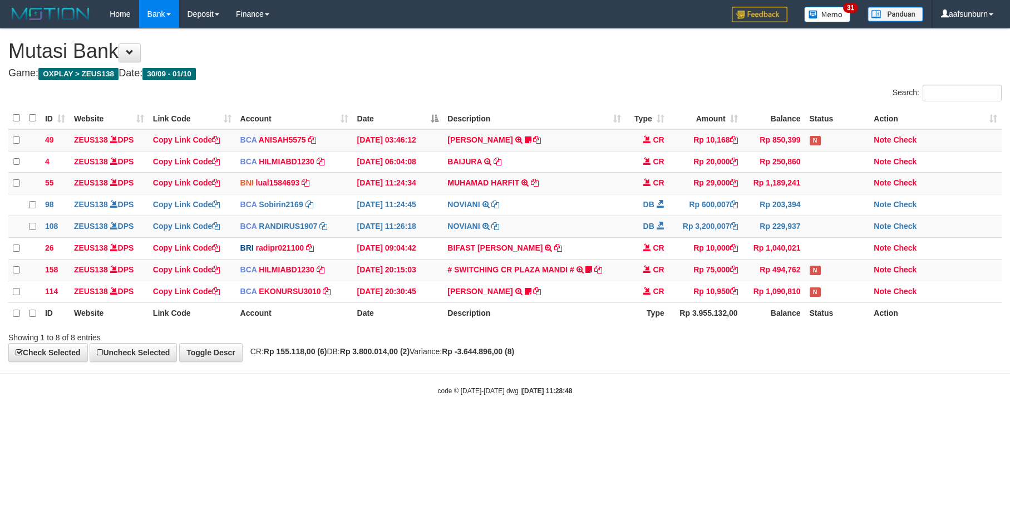
click at [673, 361] on div "**********" at bounding box center [505, 195] width 1010 height 332
click at [670, 359] on div "**********" at bounding box center [505, 195] width 1010 height 332
click at [667, 358] on div "**********" at bounding box center [505, 195] width 1010 height 332
click at [874, 343] on div "Showing 1 to 8 of 8 entries" at bounding box center [505, 335] width 1010 height 16
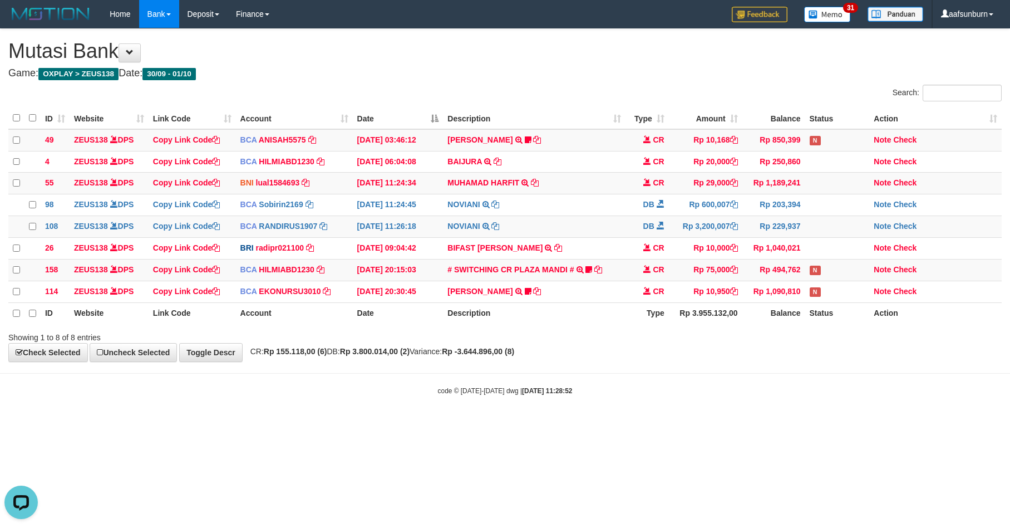
click at [874, 343] on div "Showing 1 to 8 of 8 entries" at bounding box center [505, 335] width 1010 height 16
click at [787, 380] on body "Toggle navigation Home Bank Account List Load By Website Group [OXPLAY] ZEUS138…" at bounding box center [505, 212] width 1010 height 424
click at [760, 378] on body "Toggle navigation Home Bank Account List Load By Website Group [OXPLAY] ZEUS138…" at bounding box center [505, 212] width 1010 height 424
click at [766, 354] on div "**********" at bounding box center [505, 195] width 1010 height 332
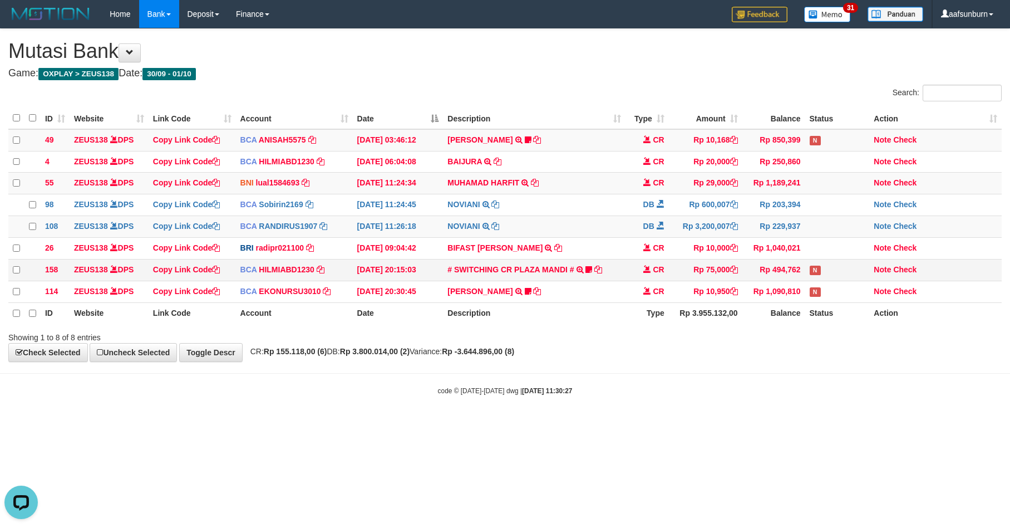
click at [782, 281] on td "Rp 494,762" at bounding box center [773, 270] width 63 height 22
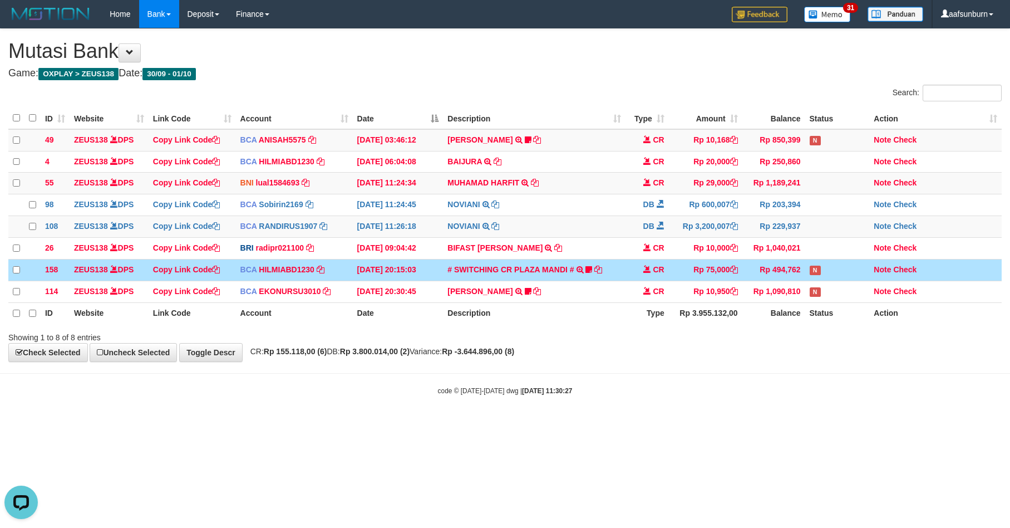
click at [781, 281] on td "Rp 494,762" at bounding box center [773, 270] width 63 height 22
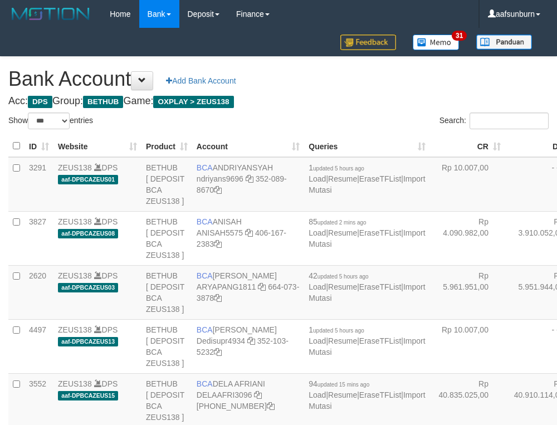
select select "***"
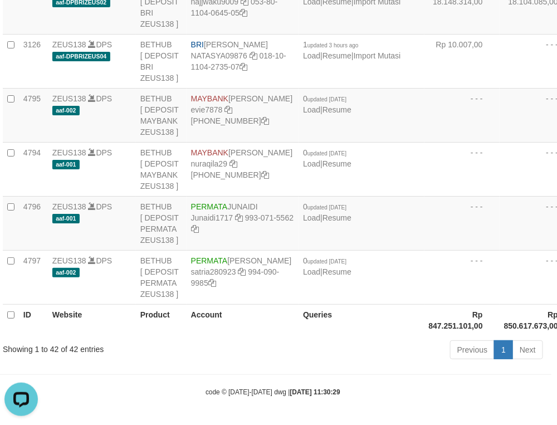
drag, startPoint x: 459, startPoint y: 136, endPoint x: 446, endPoint y: 144, distance: 15.3
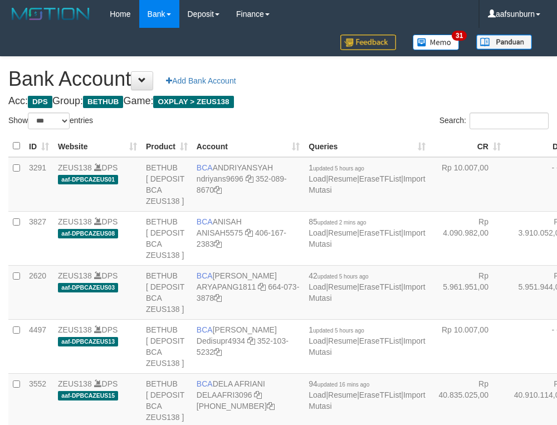
select select "***"
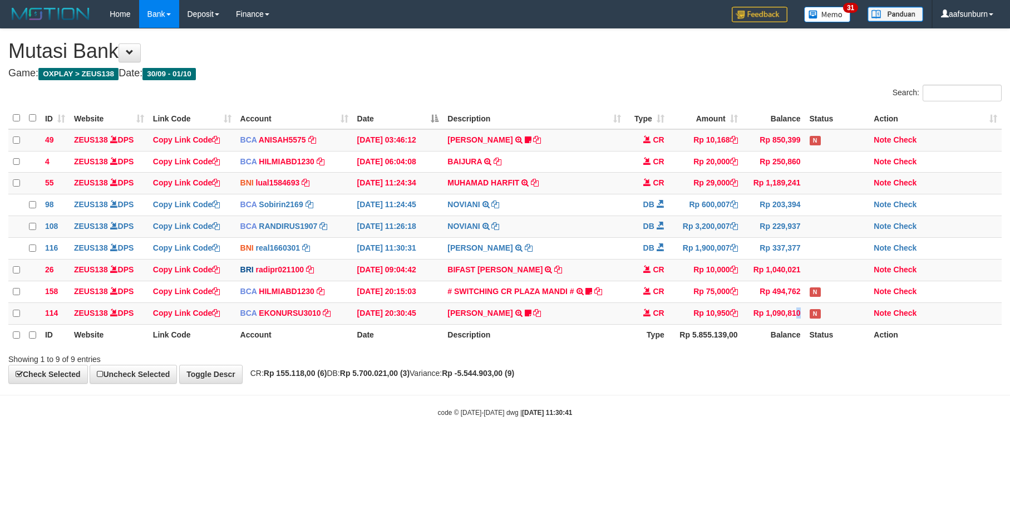
drag, startPoint x: 0, startPoint y: 0, endPoint x: 810, endPoint y: 344, distance: 879.8
click at [782, 324] on td "Rp 1,090,810" at bounding box center [773, 313] width 63 height 22
click at [791, 345] on th "Balance" at bounding box center [773, 334] width 63 height 21
click at [814, 411] on body "Toggle navigation Home Bank Account List Load By Website Group [OXPLAY] ZEUS138…" at bounding box center [505, 222] width 1010 height 445
click at [820, 407] on body "Toggle navigation Home Bank Account List Load By Website Group [OXPLAY] ZEUS138…" at bounding box center [505, 222] width 1010 height 445
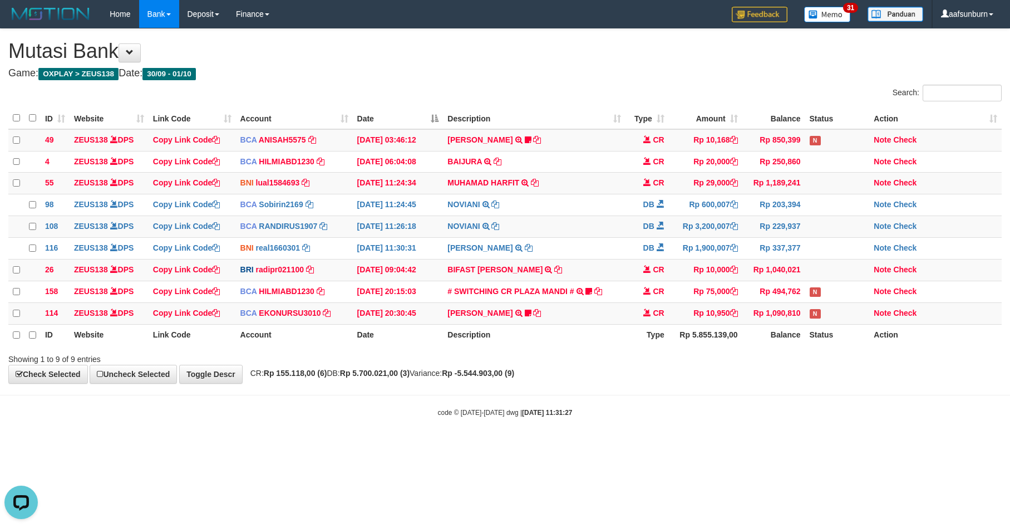
click at [843, 443] on body "Toggle navigation Home Bank Account List Load By Website Group [OXPLAY] ZEUS138…" at bounding box center [505, 222] width 1010 height 445
click at [848, 445] on body "Toggle navigation Home Bank Account List Load By Website Group [OXPLAY] ZEUS138…" at bounding box center [505, 222] width 1010 height 445
drag, startPoint x: 0, startPoint y: 0, endPoint x: 821, endPoint y: 444, distance: 933.9
click at [822, 441] on body "Toggle navigation Home Bank Account List Load By Website Group [OXPLAY] ZEUS138…" at bounding box center [505, 222] width 1010 height 445
click at [849, 445] on body "Toggle navigation Home Bank Account List Load By Website Group [OXPLAY] ZEUS138…" at bounding box center [505, 222] width 1010 height 445
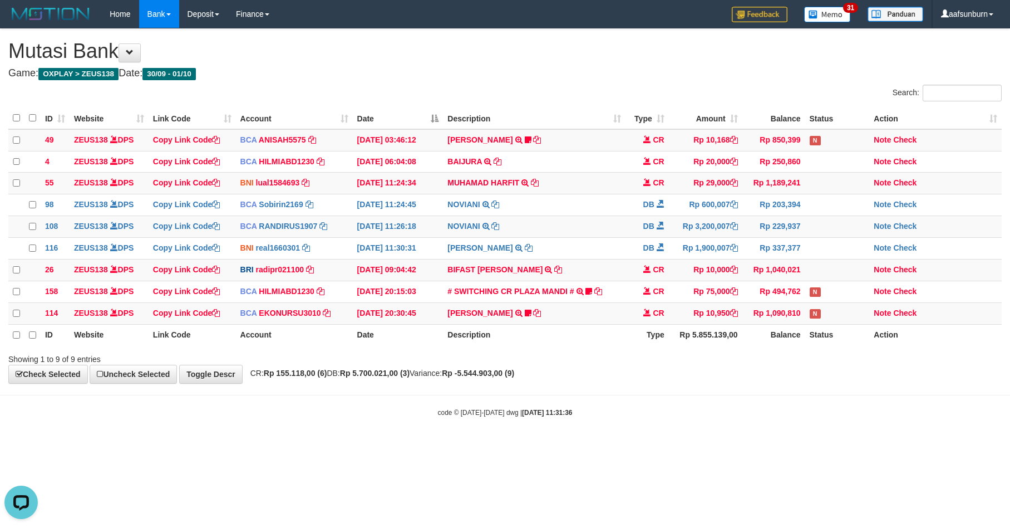
click at [847, 445] on body "Toggle navigation Home Bank Account List Load By Website Group [OXPLAY] ZEUS138…" at bounding box center [505, 222] width 1010 height 445
click at [844, 445] on body "Toggle navigation Home Bank Account List Load By Website Group [OXPLAY] ZEUS138…" at bounding box center [505, 222] width 1010 height 445
click at [843, 445] on body "Toggle navigation Home Bank Account List Load By Website Group [OXPLAY] ZEUS138…" at bounding box center [505, 222] width 1010 height 445
click at [825, 397] on body "Toggle navigation Home Bank Account List Load By Website Group [OXPLAY] ZEUS138…" at bounding box center [505, 222] width 1010 height 445
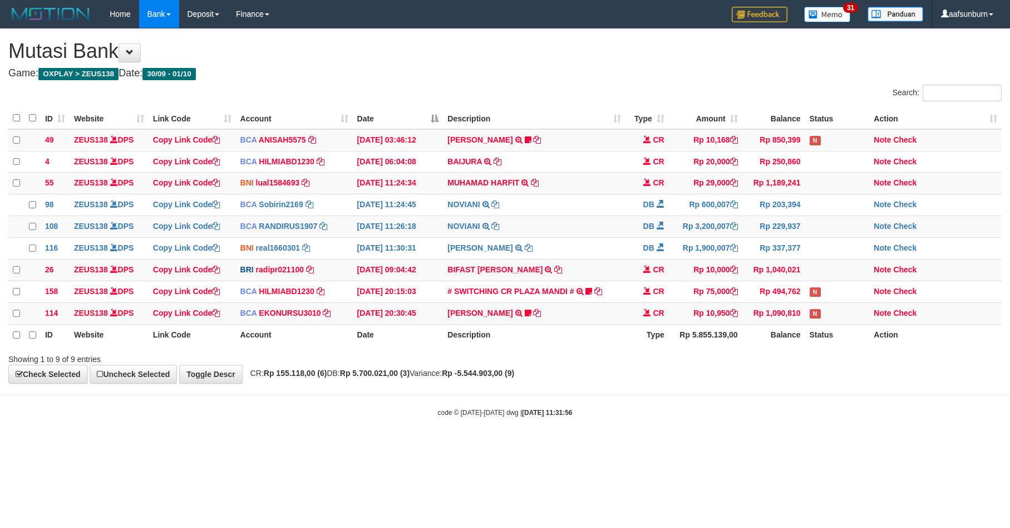
drag, startPoint x: 750, startPoint y: 357, endPoint x: 1004, endPoint y: 361, distance: 253.8
click at [755, 349] on div "ID Website Link Code Account Date Description Type Amount Balance Status Action…" at bounding box center [505, 226] width 1010 height 245
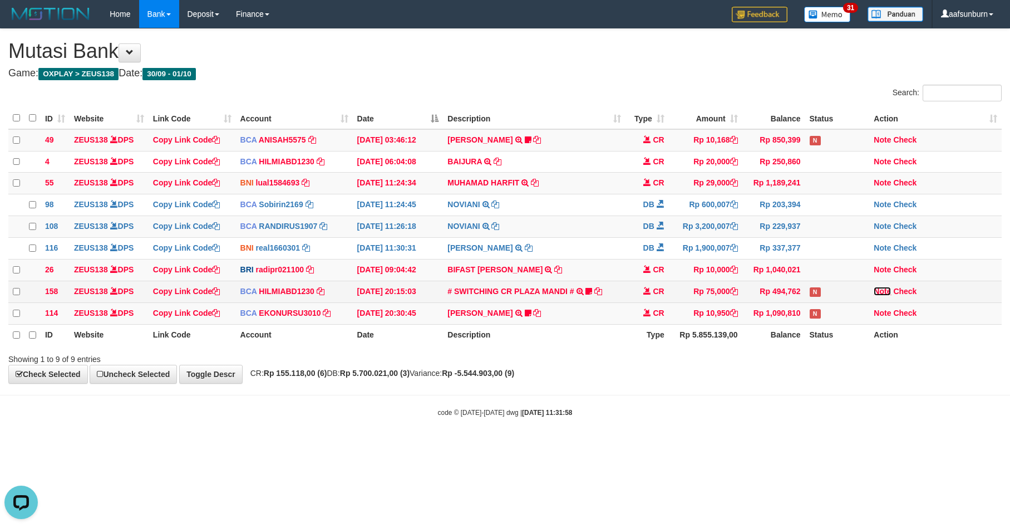
click at [882, 296] on link "Note" at bounding box center [882, 291] width 17 height 9
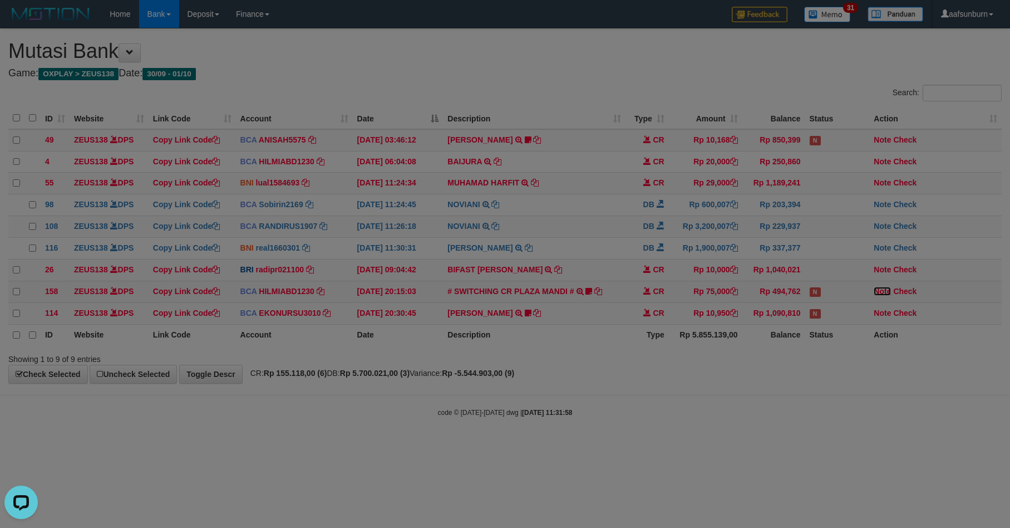
click at [882, 294] on body "Toggle navigation Home Bank Account List Load By Website Group [OXPLAY] ZEUS138…" at bounding box center [505, 222] width 1010 height 445
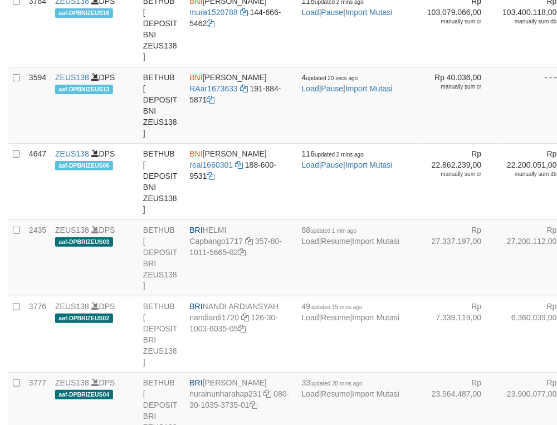
scroll to position [807, 0]
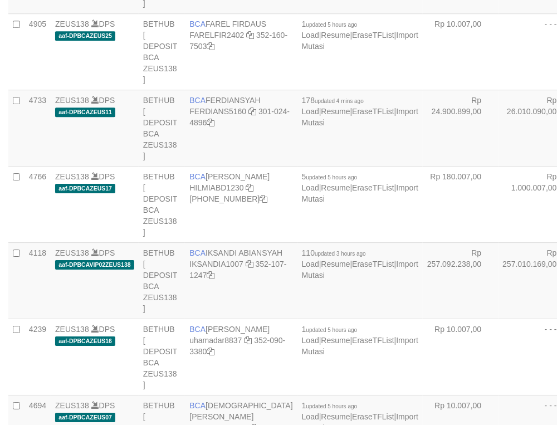
select select "***"
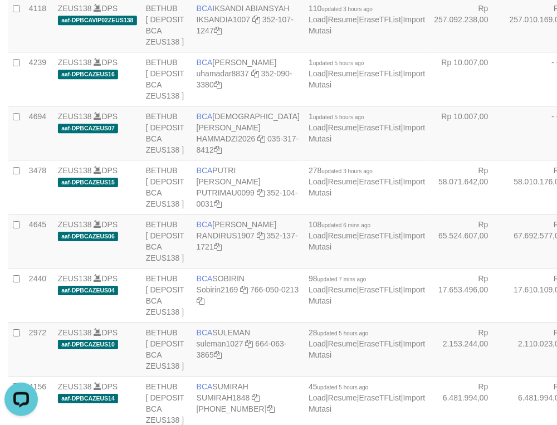
scroll to position [0, 0]
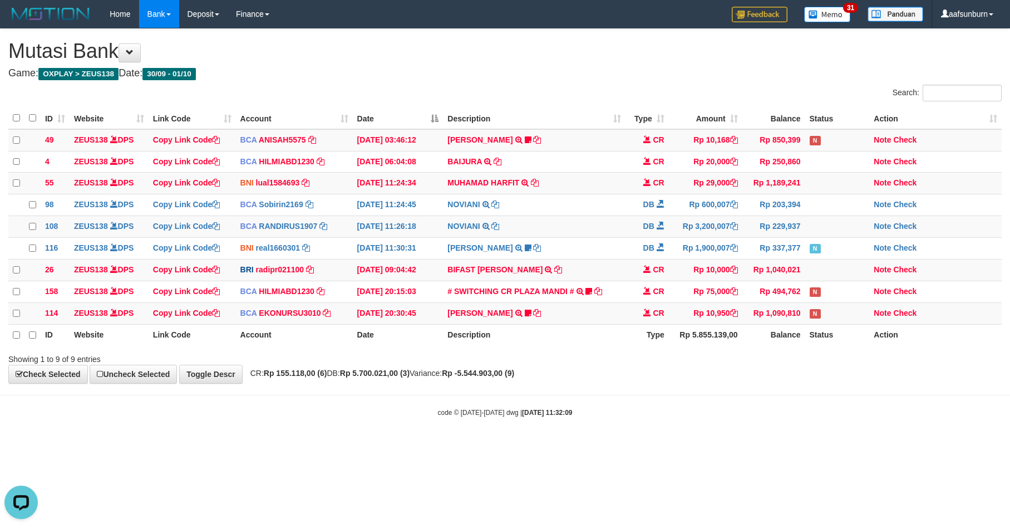
click at [611, 417] on div "code © 2012-2018 dwg | 2025/10/01 11:32:09" at bounding box center [505, 411] width 1010 height 11
click at [213, 380] on link "Toggle Descr" at bounding box center [210, 374] width 63 height 19
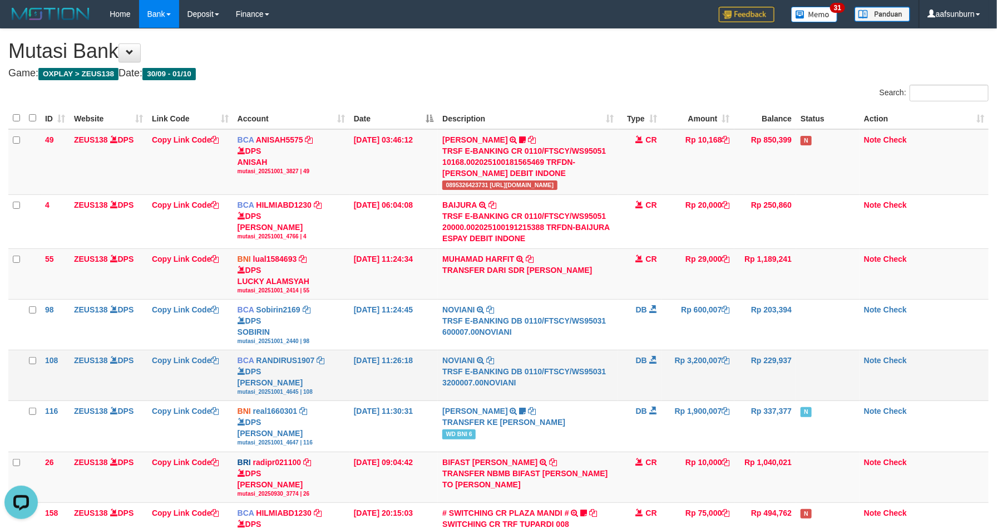
click at [199, 383] on td "Copy Link Code" at bounding box center [190, 375] width 86 height 51
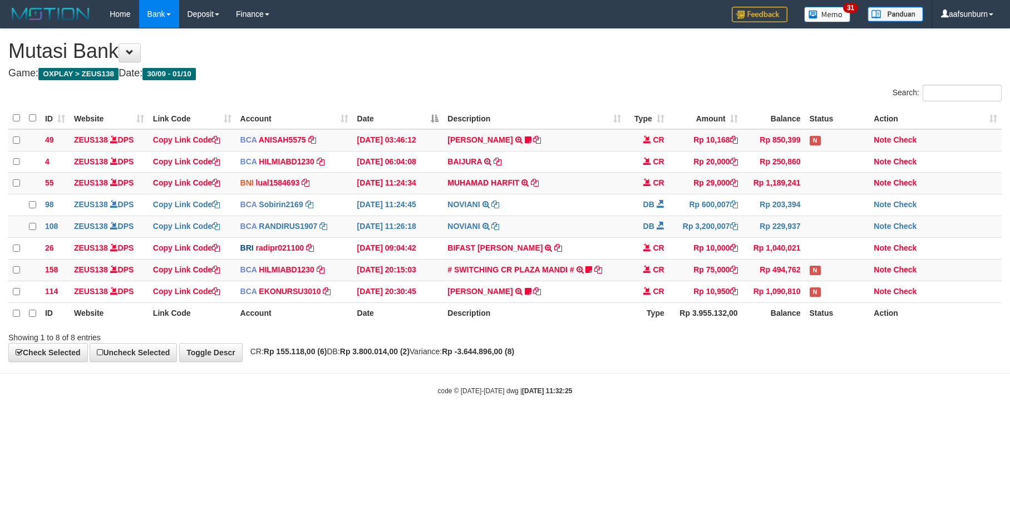
click at [188, 377] on body "Toggle navigation Home Bank Account List Load By Website Group [OXPLAY] ZEUS138…" at bounding box center [505, 212] width 1010 height 424
click at [169, 362] on link "Uncheck Selected" at bounding box center [133, 352] width 87 height 19
drag, startPoint x: 0, startPoint y: 0, endPoint x: 166, endPoint y: 367, distance: 403.0
click at [166, 362] on link "Uncheck Selected" at bounding box center [133, 352] width 87 height 19
click at [847, 424] on html "Toggle navigation Home Bank Account List Load By Website Group [OXPLAY] ZEUS138…" at bounding box center [505, 212] width 1010 height 424
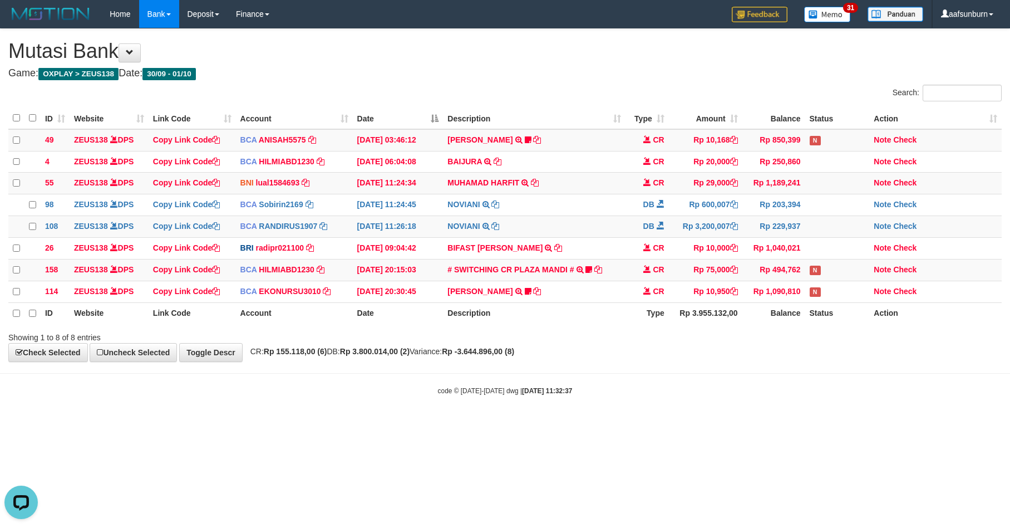
drag, startPoint x: 847, startPoint y: 449, endPoint x: 1008, endPoint y: 486, distance: 166.1
click at [847, 424] on html "Toggle navigation Home Bank Account List Load By Website Group [OXPLAY] ZEUS138…" at bounding box center [505, 212] width 1010 height 424
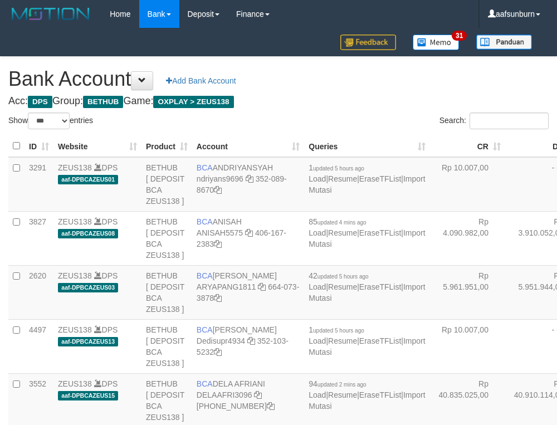
select select "***"
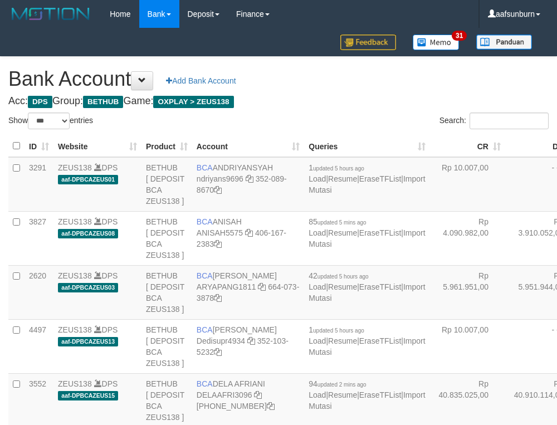
select select "***"
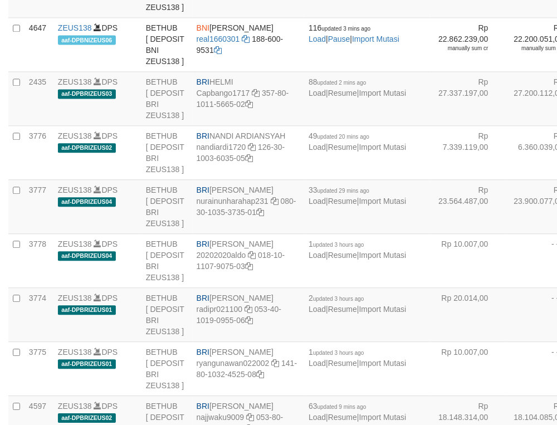
drag, startPoint x: 366, startPoint y: 172, endPoint x: 199, endPoint y: 220, distance: 173.8
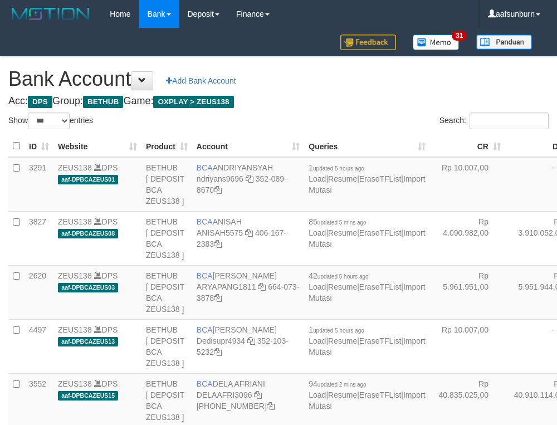
select select "***"
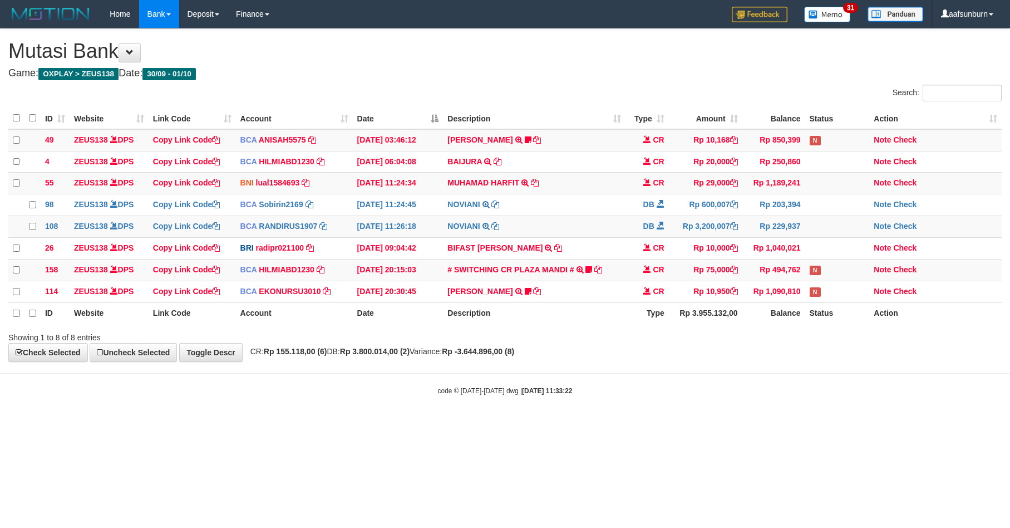
click at [776, 396] on div "code © 2012-2018 dwg | 2025/10/01 11:33:22" at bounding box center [505, 390] width 1010 height 11
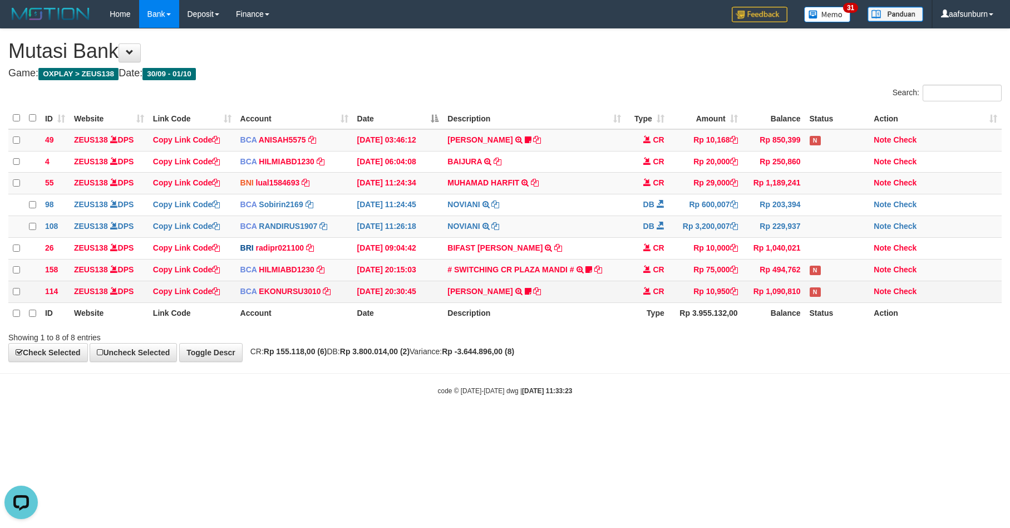
click at [658, 302] on td "CR" at bounding box center [647, 292] width 43 height 22
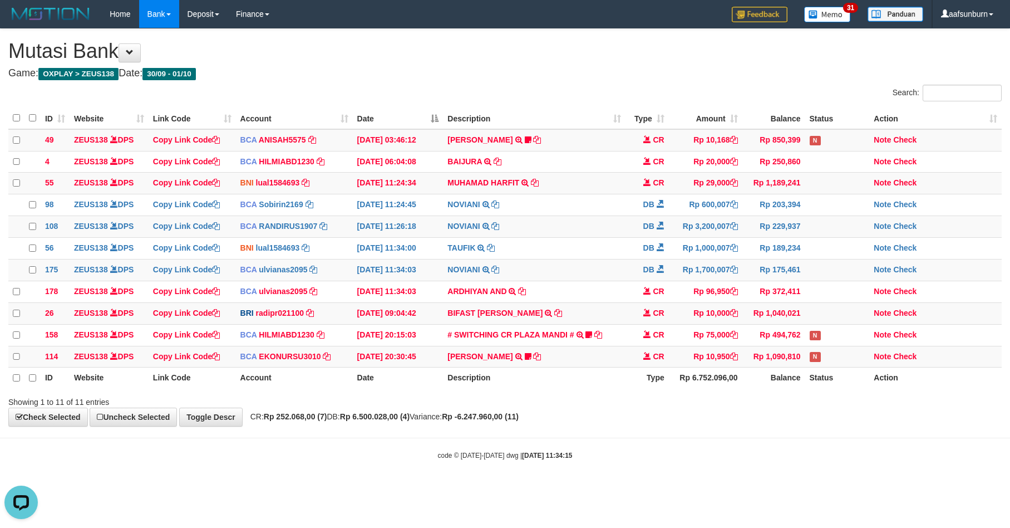
click at [700, 479] on body "Toggle navigation Home Bank Account List Load By Website Group [OXPLAY] ZEUS138…" at bounding box center [505, 244] width 1010 height 488
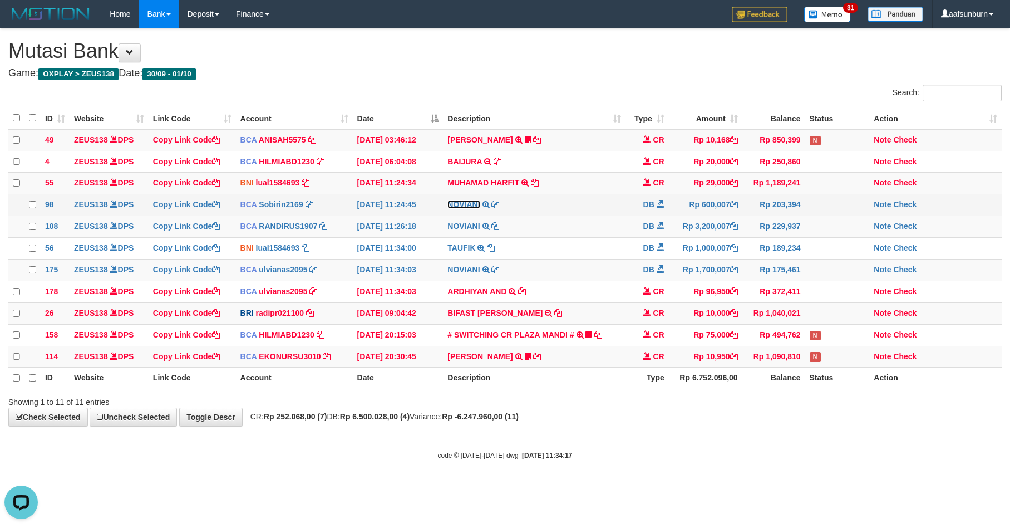
click at [471, 206] on link "NOVIANI" at bounding box center [463, 204] width 32 height 9
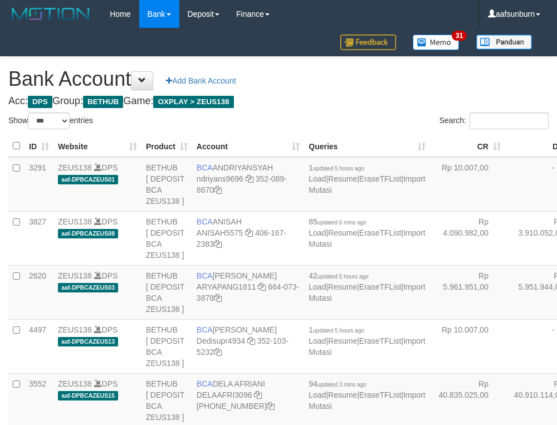
select select "***"
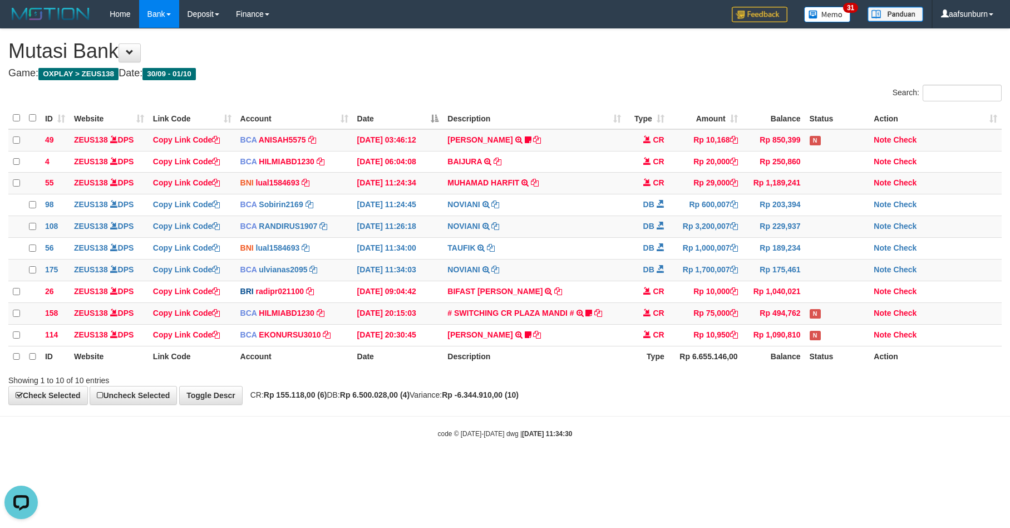
click at [723, 422] on body "Toggle navigation Home Bank Account List Load By Website Group [OXPLAY] ZEUS138…" at bounding box center [505, 233] width 1010 height 466
click at [723, 421] on body "Toggle navigation Home Bank Account List Load By Website Group [OXPLAY] ZEUS138…" at bounding box center [505, 233] width 1010 height 466
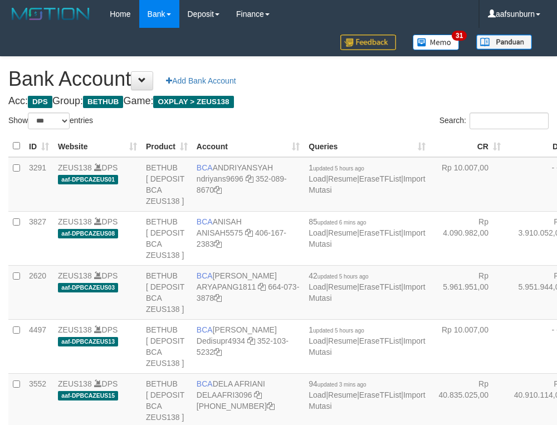
select select "***"
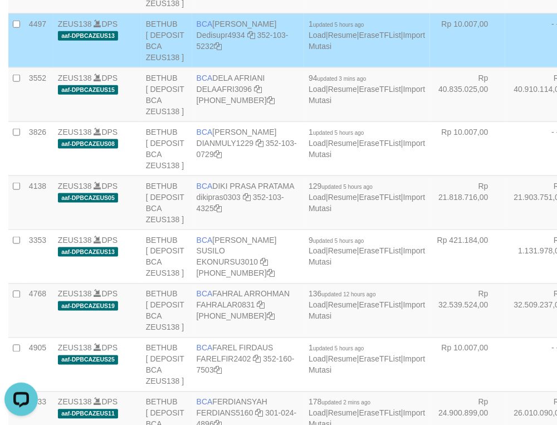
scroll to position [1361, 0]
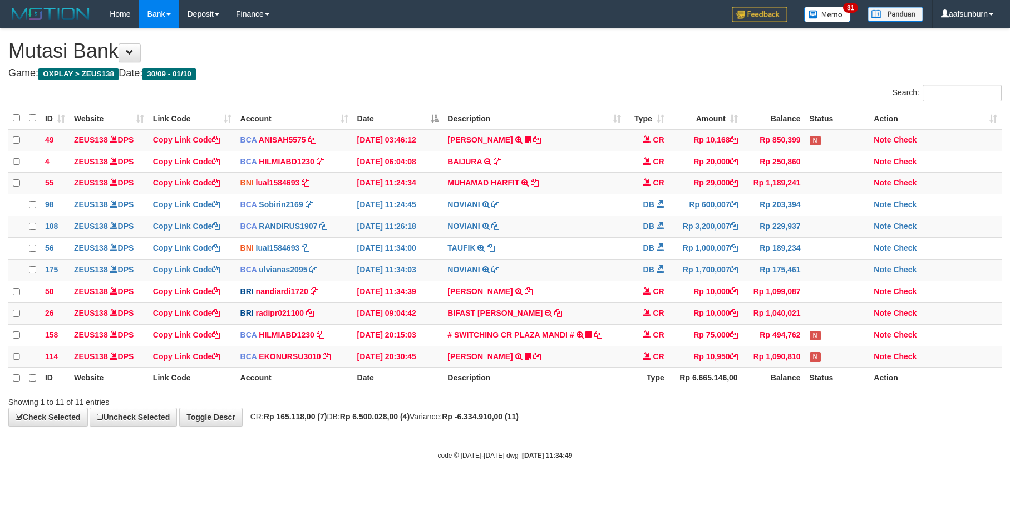
click at [686, 426] on div "**********" at bounding box center [505, 227] width 1010 height 397
click at [593, 346] on td "# SWITCHING CR PLAZA MANDI # SWITCHING CR TRF TUPARDI 008 PLAZA MANDI 185000420…" at bounding box center [534, 335] width 182 height 22
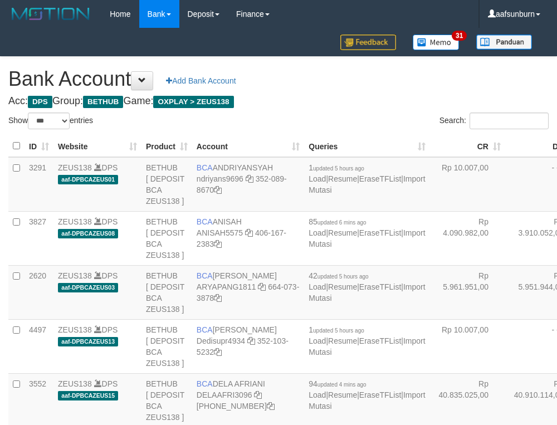
select select "***"
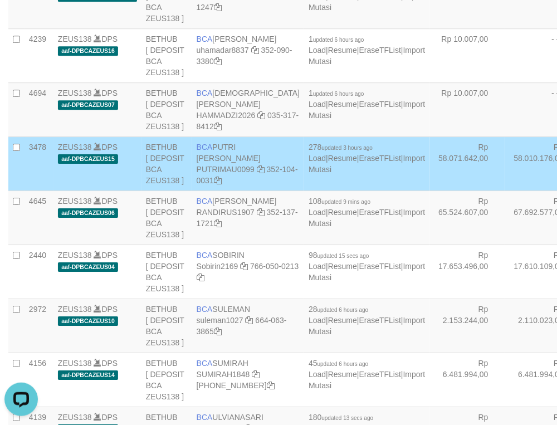
drag, startPoint x: 471, startPoint y: 185, endPoint x: 447, endPoint y: 202, distance: 28.7
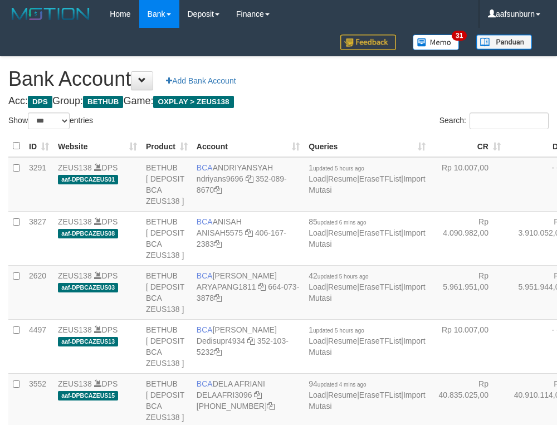
select select "***"
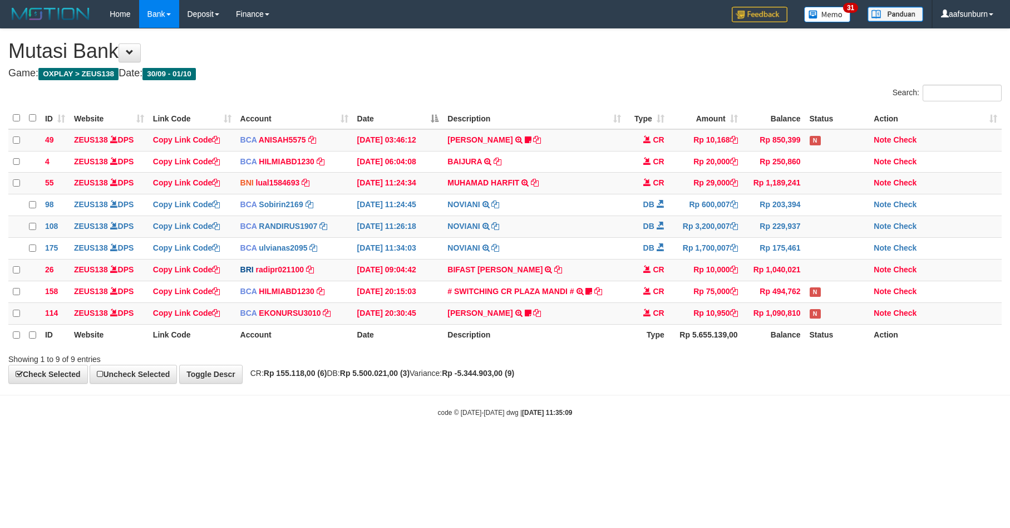
click at [663, 417] on div "code © [DATE]-[DATE] dwg | [DATE] 11:35:09" at bounding box center [505, 411] width 1010 height 11
click at [209, 396] on body "Toggle navigation Home Bank Account List Load By Website Group [OXPLAY] ZEUS138…" at bounding box center [505, 222] width 1010 height 445
click at [219, 381] on link "Toggle Descr" at bounding box center [210, 374] width 63 height 19
click at [850, 417] on div "code © 2012-2018 dwg | 2025/10/01 11:35:13" at bounding box center [505, 411] width 1010 height 11
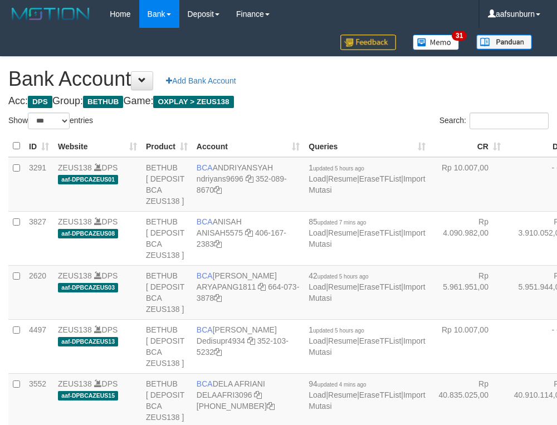
select select "***"
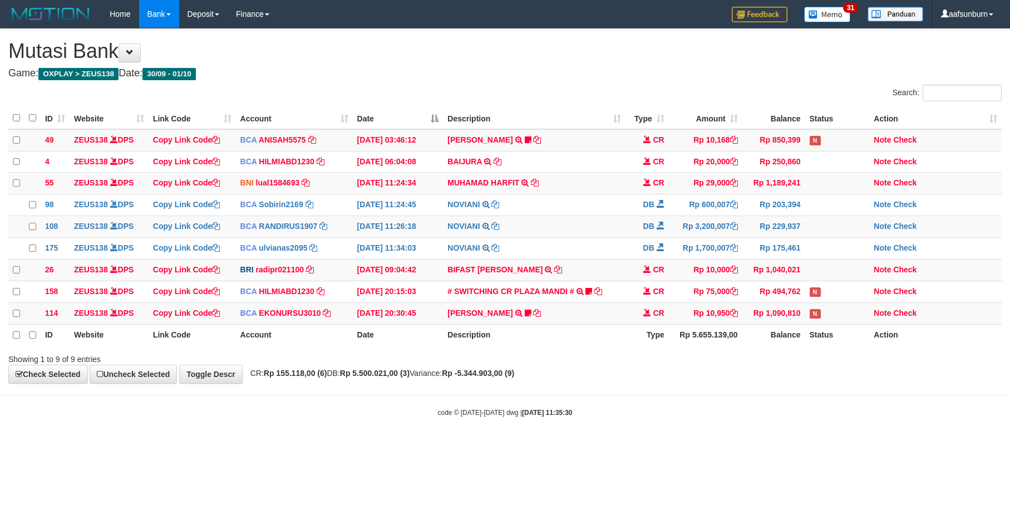
click at [831, 406] on body "Toggle navigation Home Bank Account List Load By Website Group [OXPLAY] ZEUS138…" at bounding box center [505, 222] width 1010 height 445
click at [739, 401] on body "Toggle navigation Home Bank Account List Load By Website Group [OXPLAY] ZEUS138…" at bounding box center [505, 222] width 1010 height 445
click at [640, 324] on td "CR" at bounding box center [647, 313] width 43 height 22
